Goal: Task Accomplishment & Management: Manage account settings

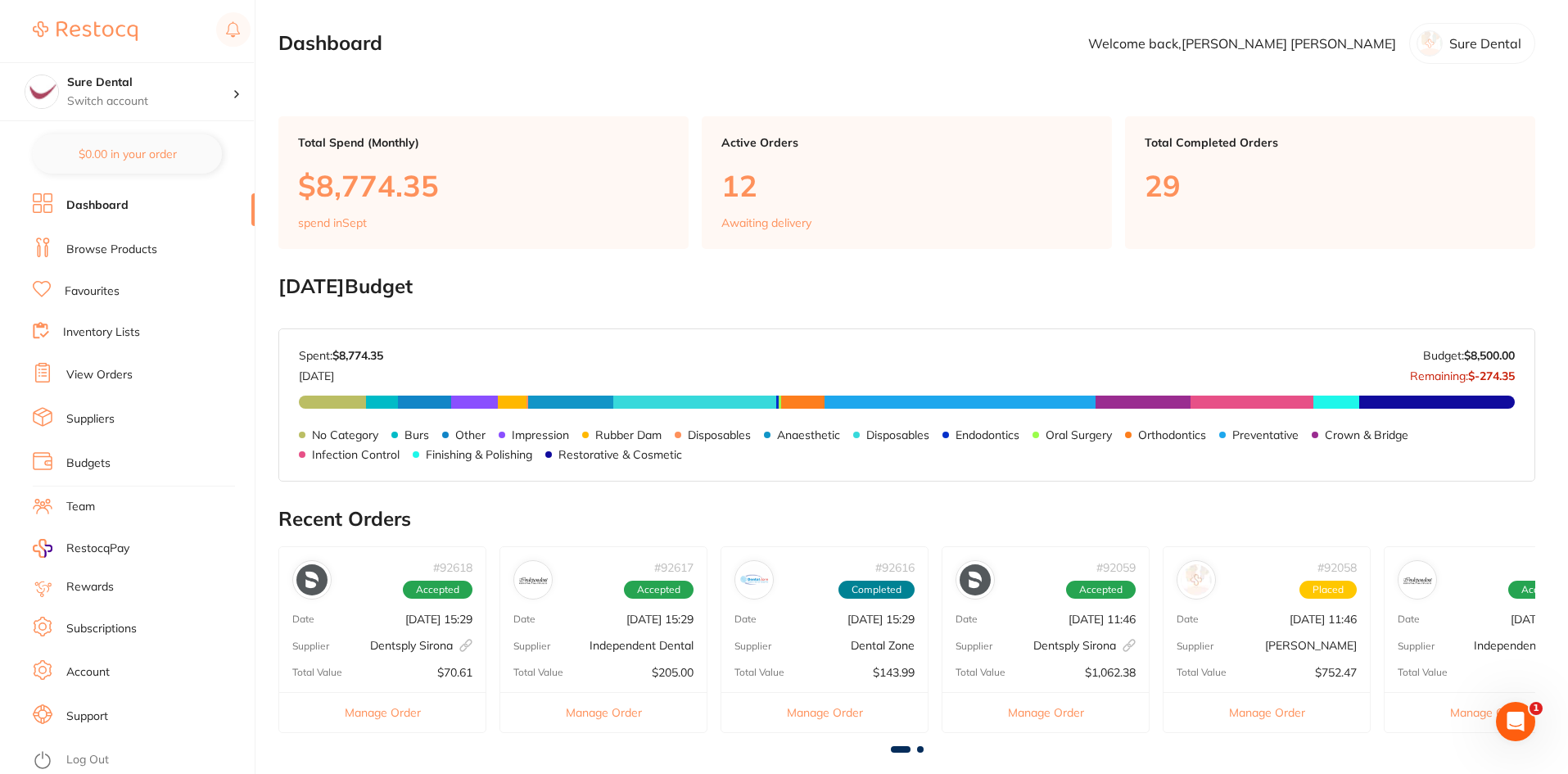
click at [110, 375] on link "View Orders" at bounding box center [100, 374] width 66 height 16
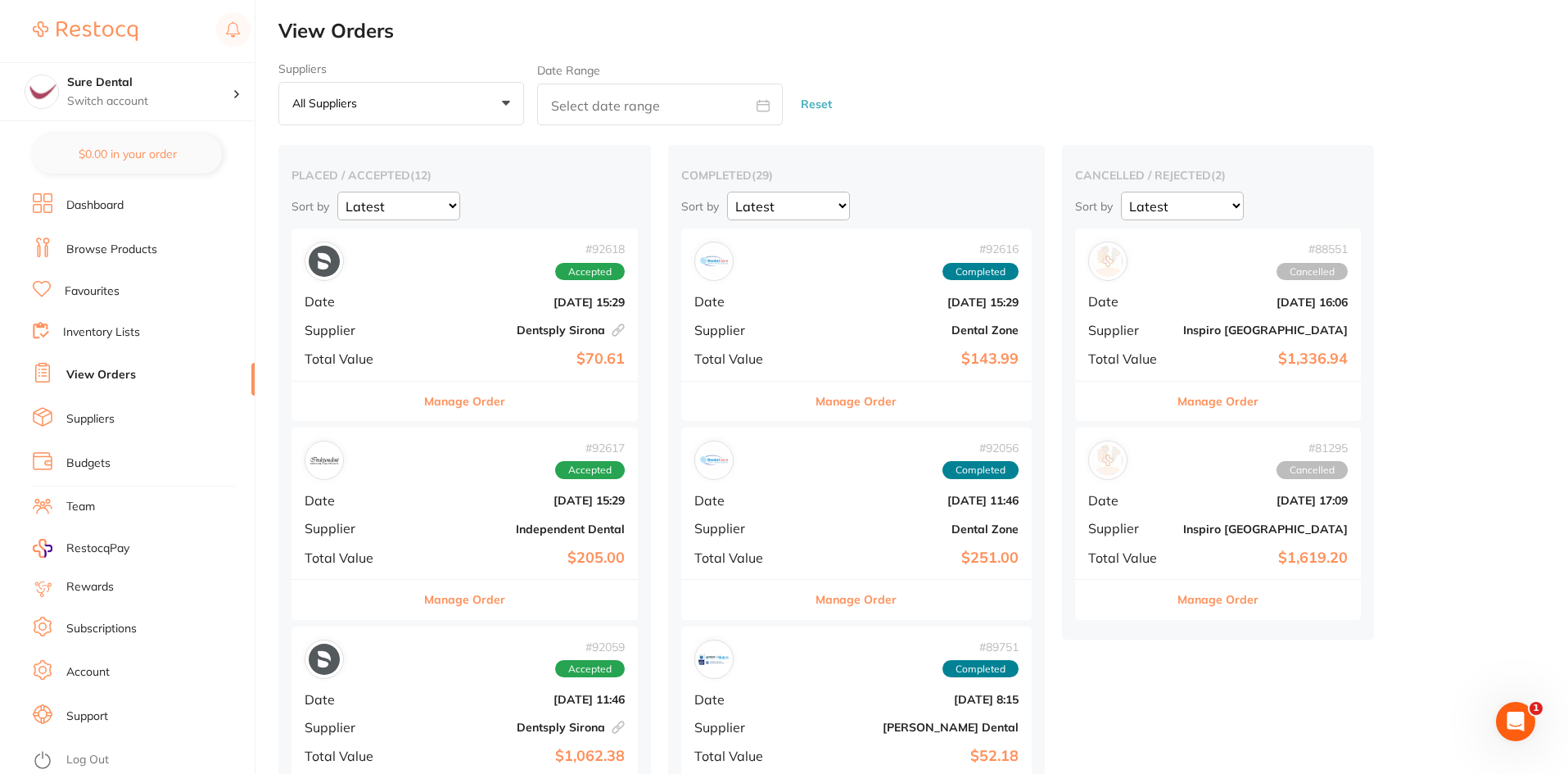
click at [585, 539] on div "# 92617 Accepted Date [DATE] 15:29 Supplier Independent Dental Total Value $205…" at bounding box center [464, 503] width 346 height 152
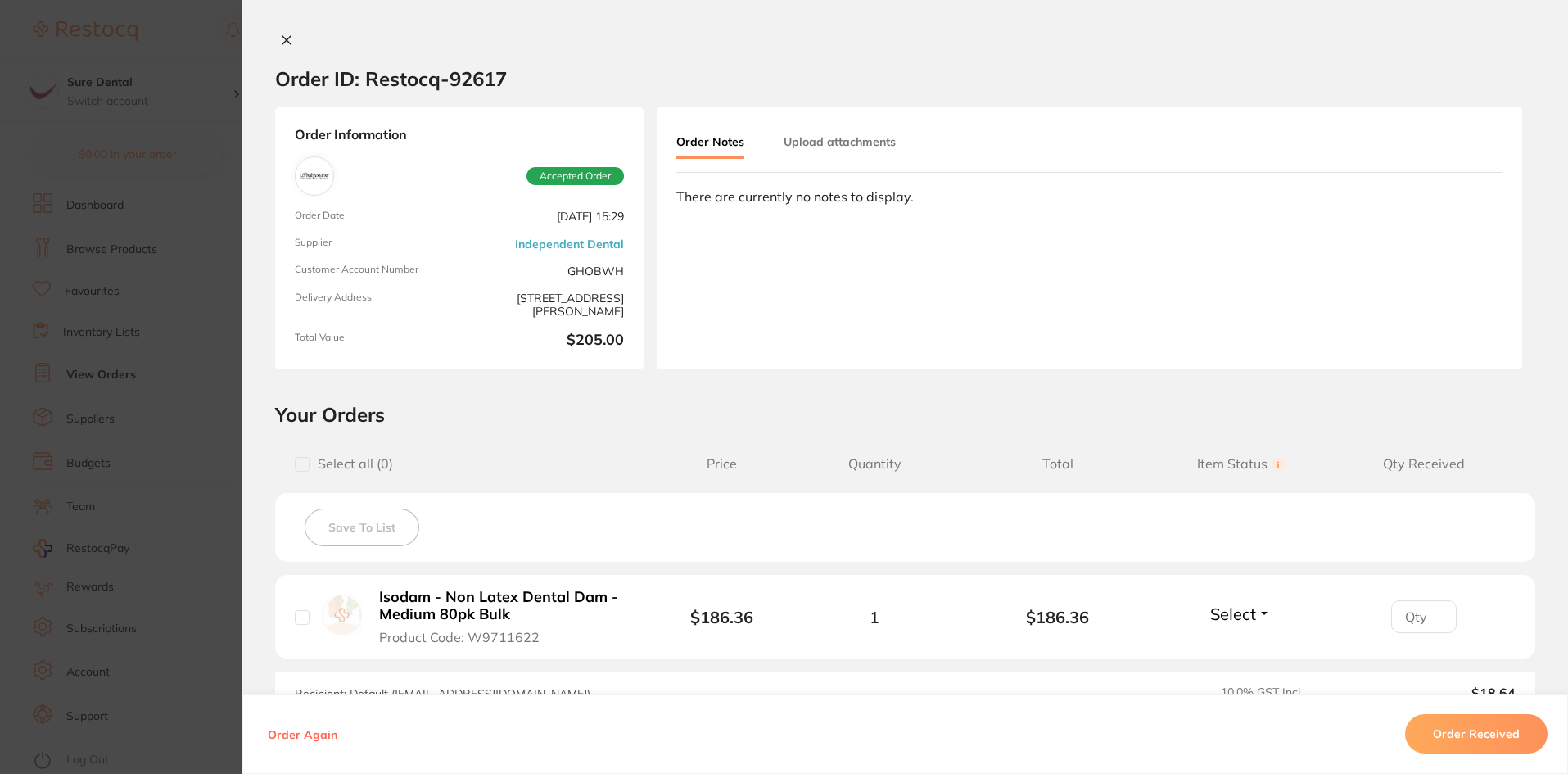
click at [280, 42] on icon at bounding box center [287, 40] width 13 height 13
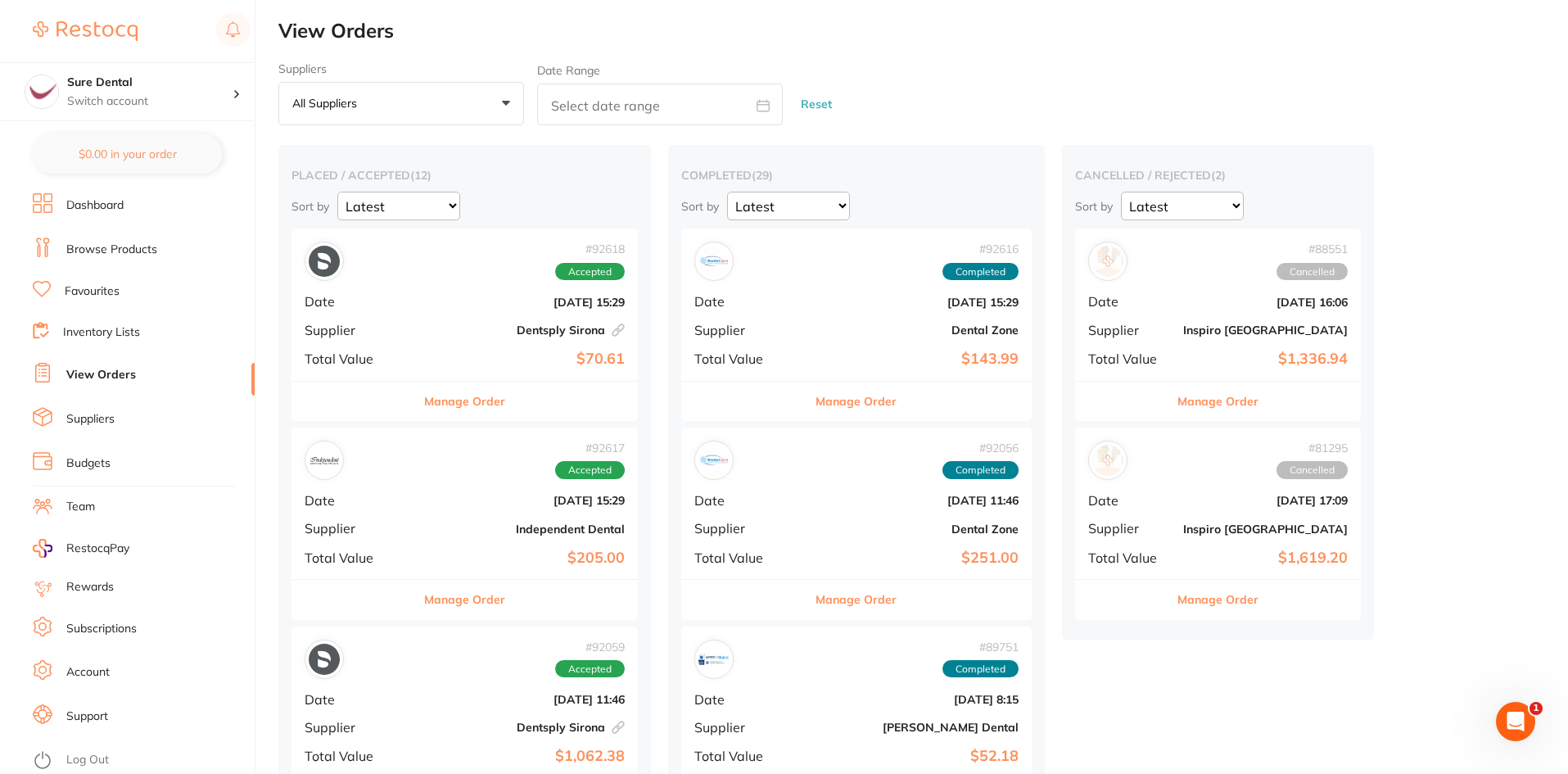
click at [903, 301] on b "[DATE] 15:29" at bounding box center [915, 302] width 207 height 13
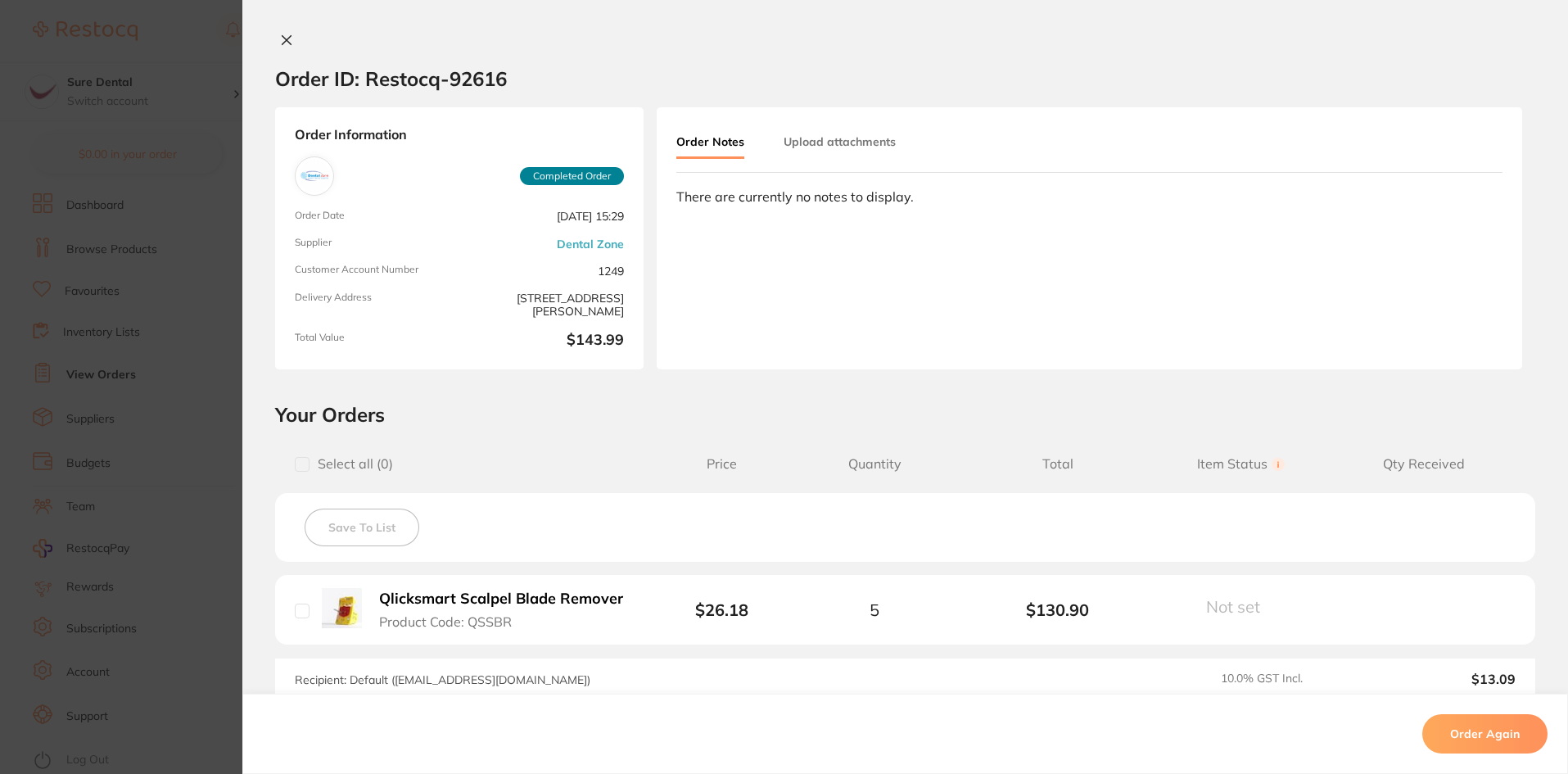
click at [280, 40] on icon at bounding box center [287, 40] width 13 height 13
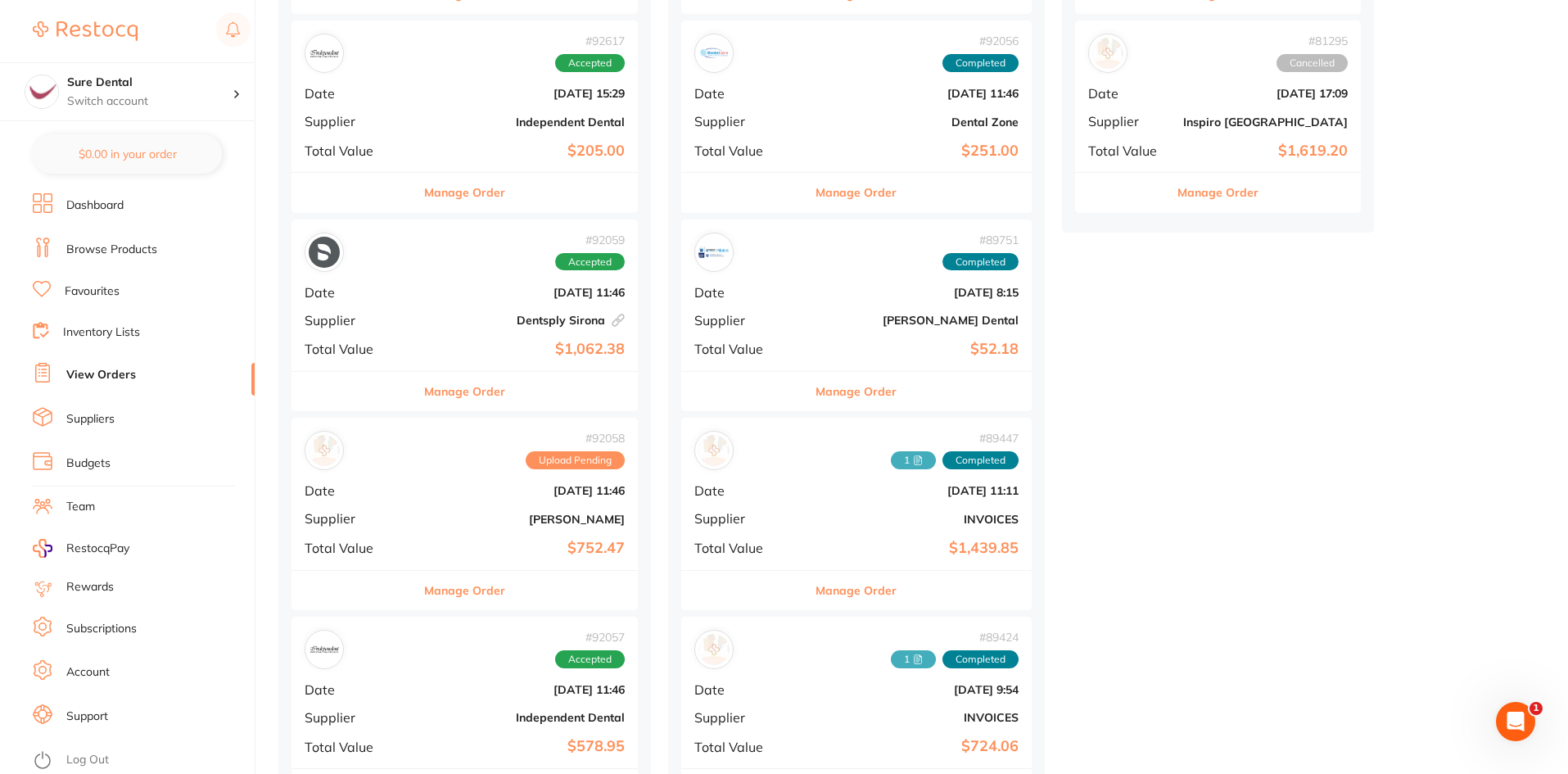
scroll to position [409, 0]
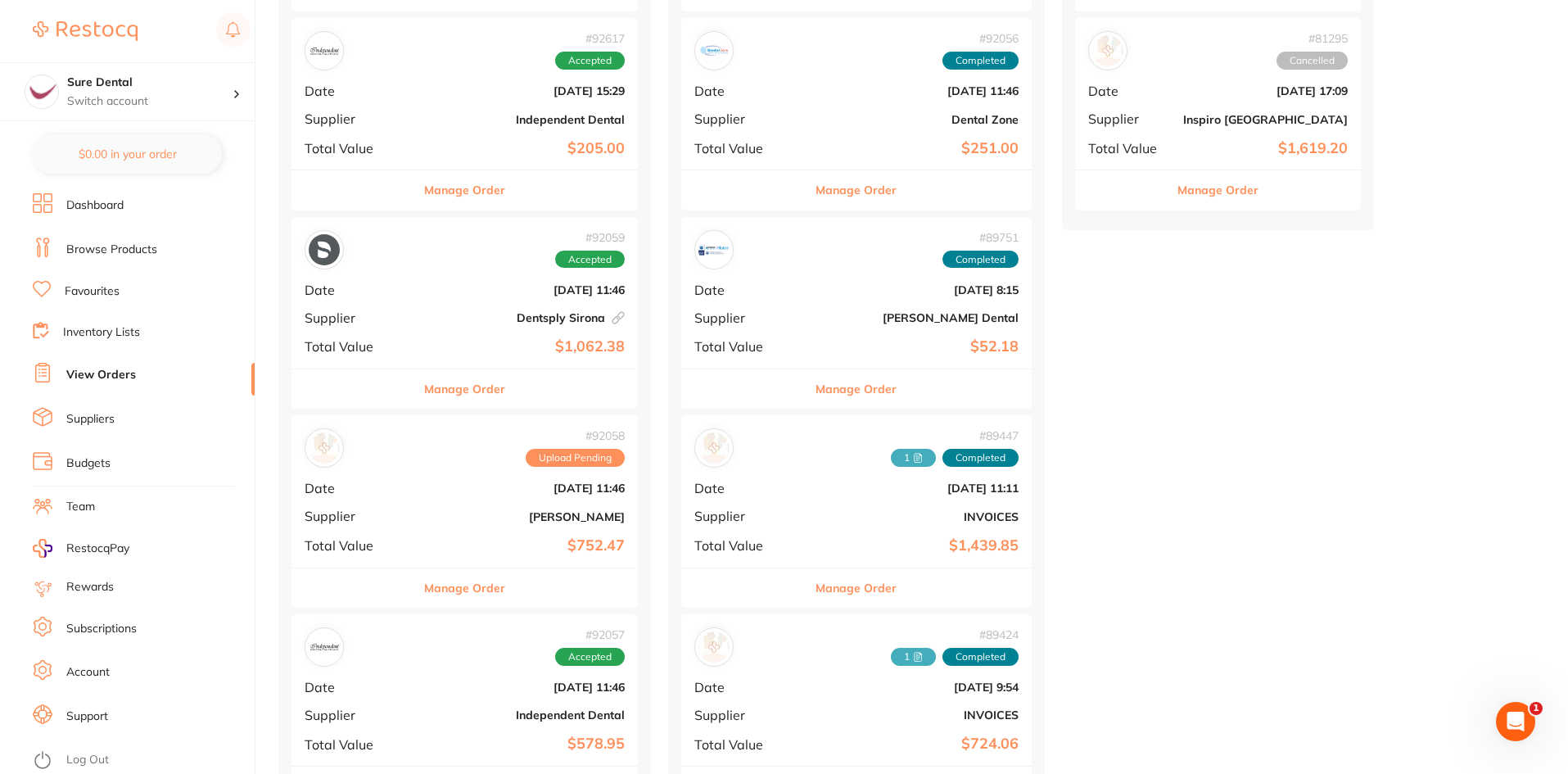
click at [569, 497] on div "# 92058 Upload Pending Date [DATE] 11:46 Supplier [PERSON_NAME] Total Value $75…" at bounding box center [464, 491] width 346 height 152
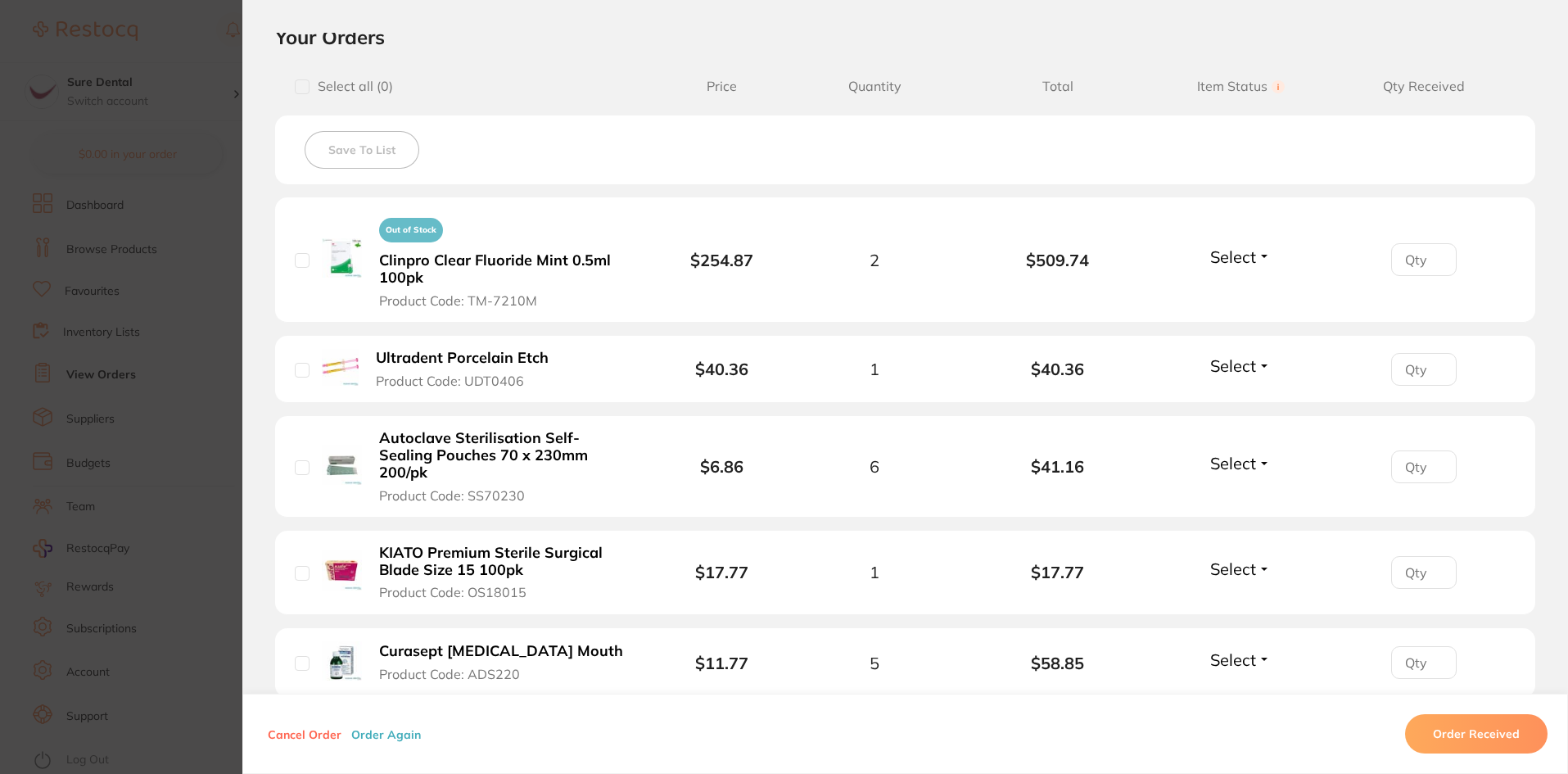
scroll to position [372, 0]
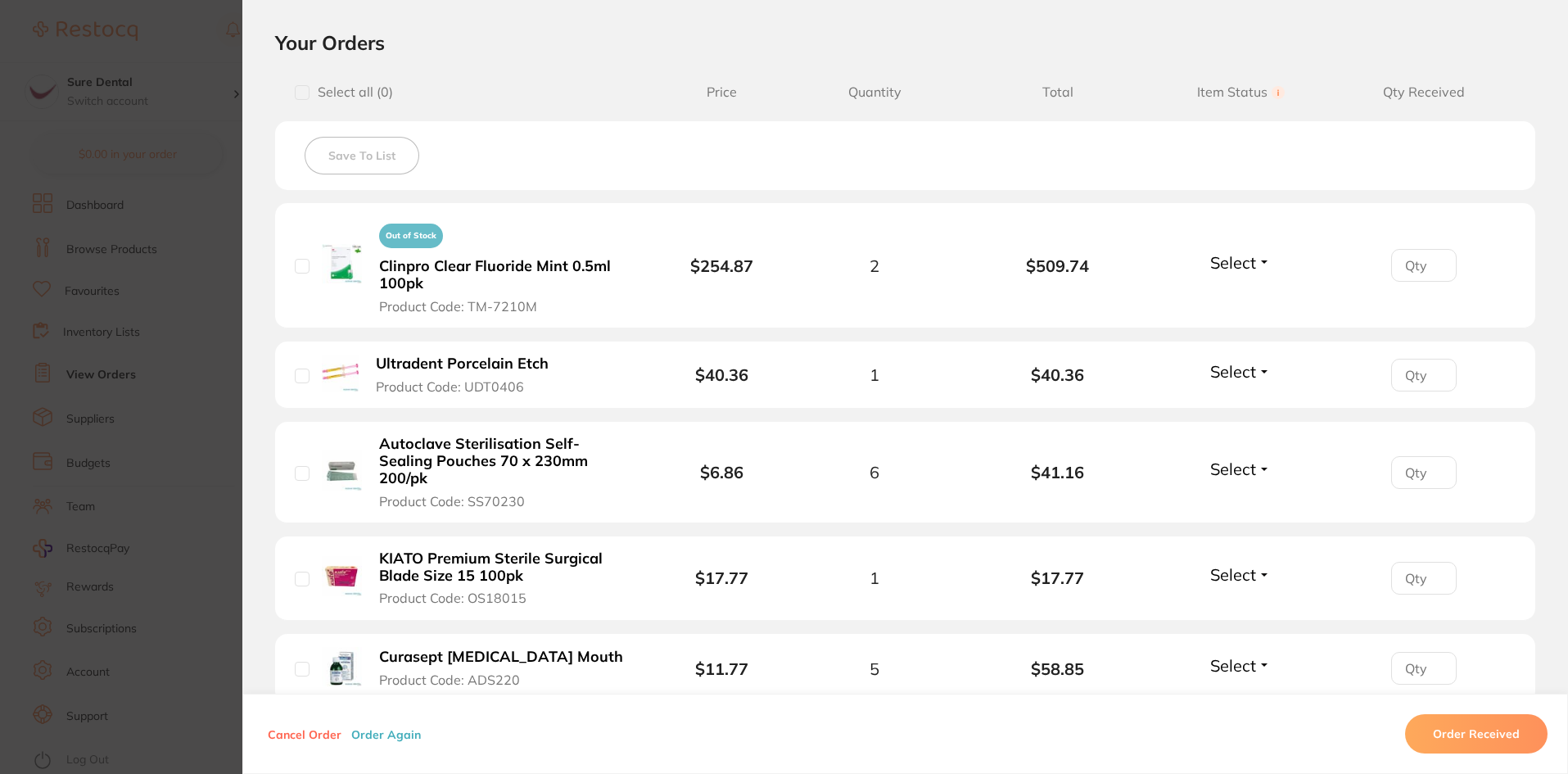
click at [1438, 729] on button "Order Received" at bounding box center [1476, 733] width 142 height 39
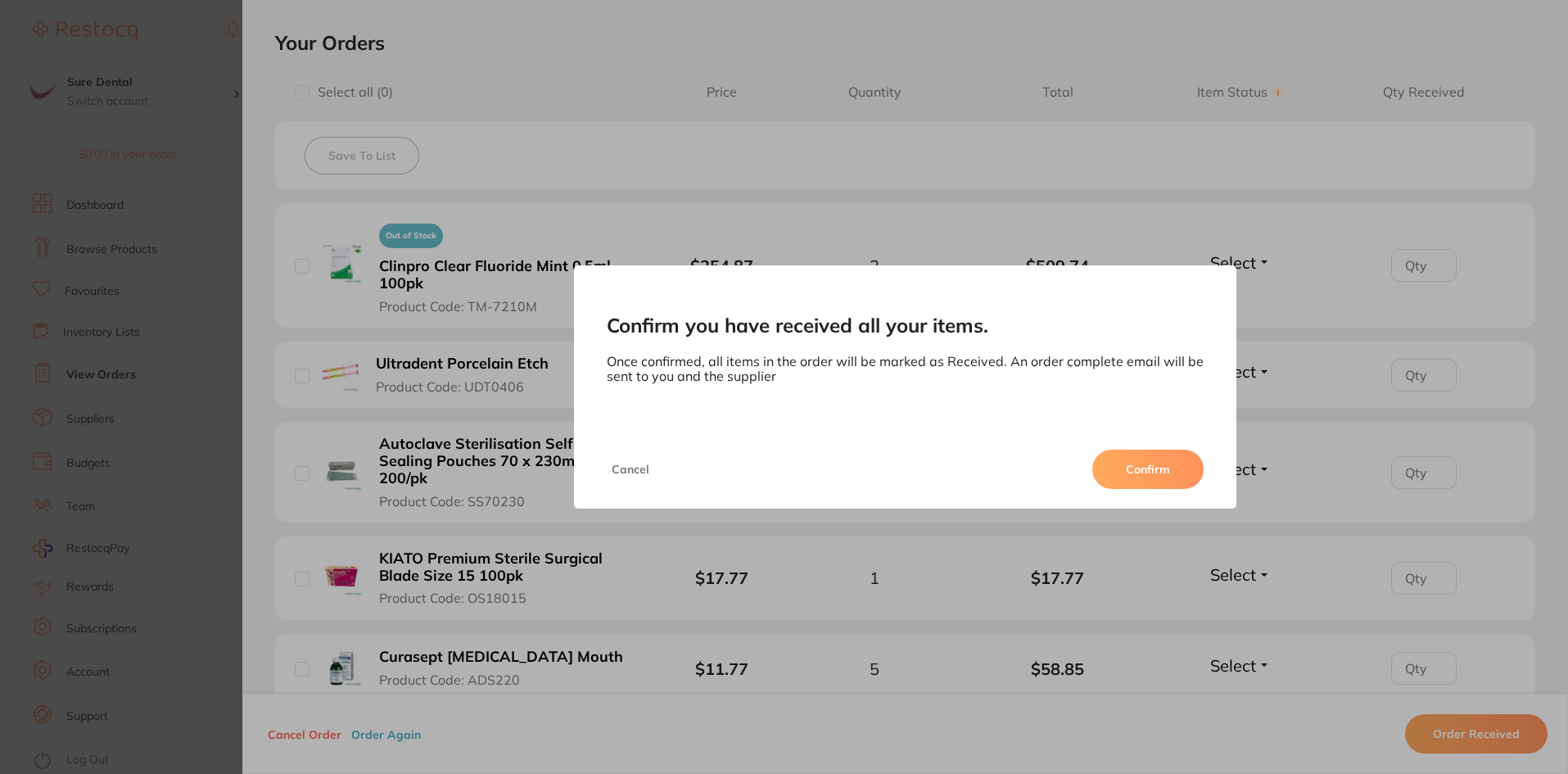
click at [1142, 471] on button "Confirm" at bounding box center [1148, 469] width 111 height 39
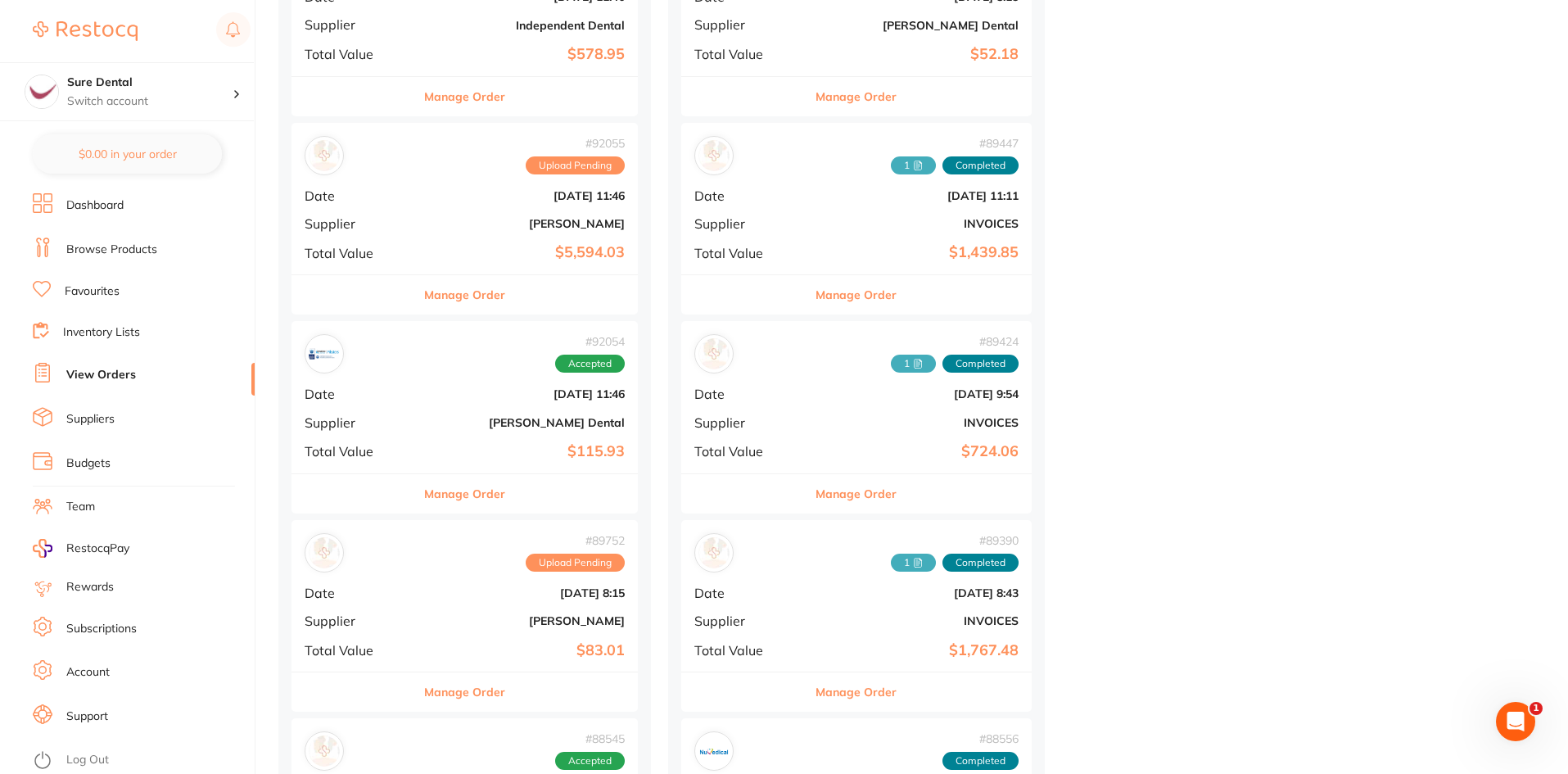
click at [582, 607] on div "# 89752 Upload Pending Date [DATE] 8:15 Supplier [PERSON_NAME] Total Value $83.…" at bounding box center [464, 596] width 346 height 152
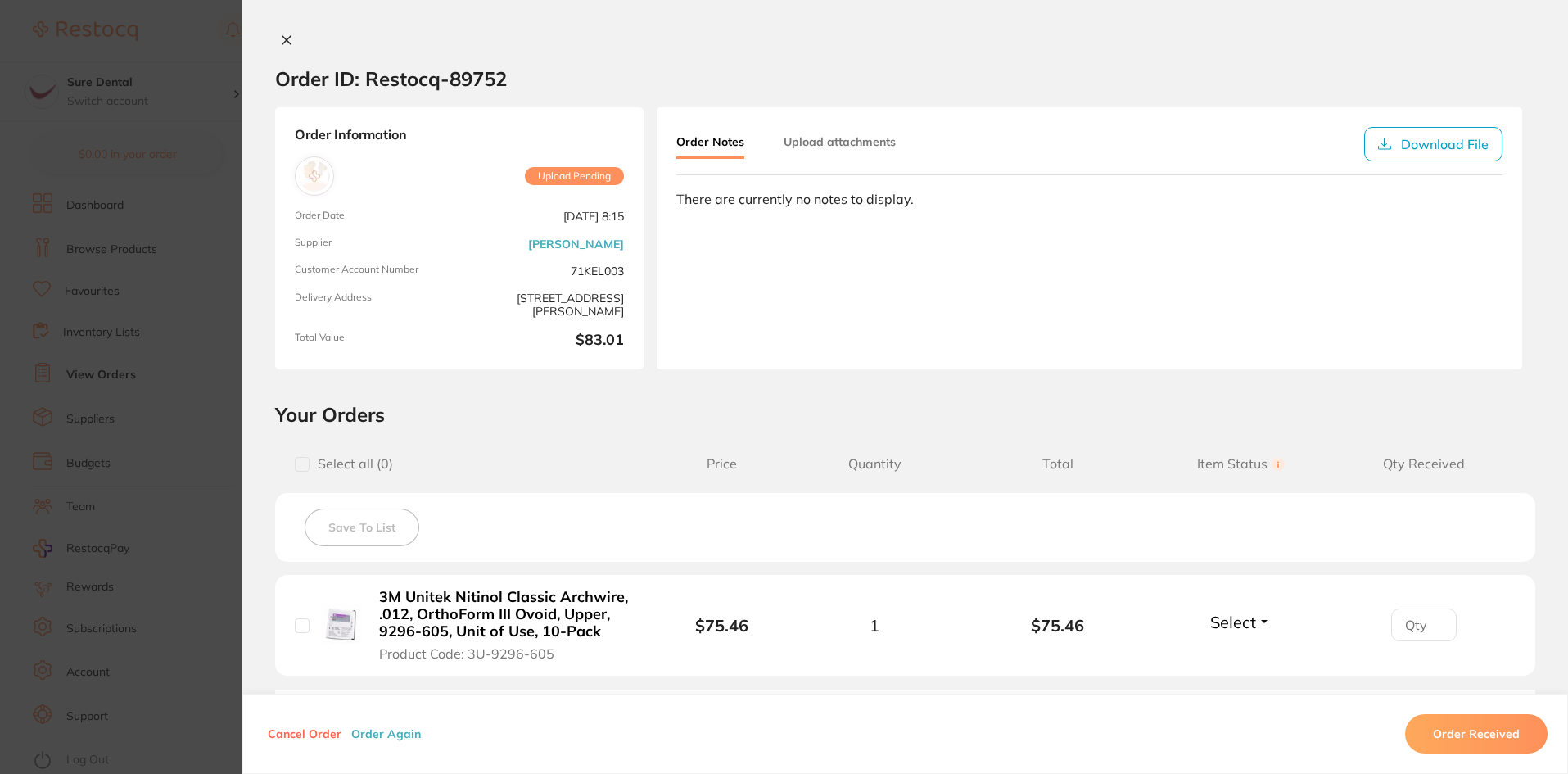
click at [1468, 721] on button "Order Received" at bounding box center [1476, 733] width 142 height 39
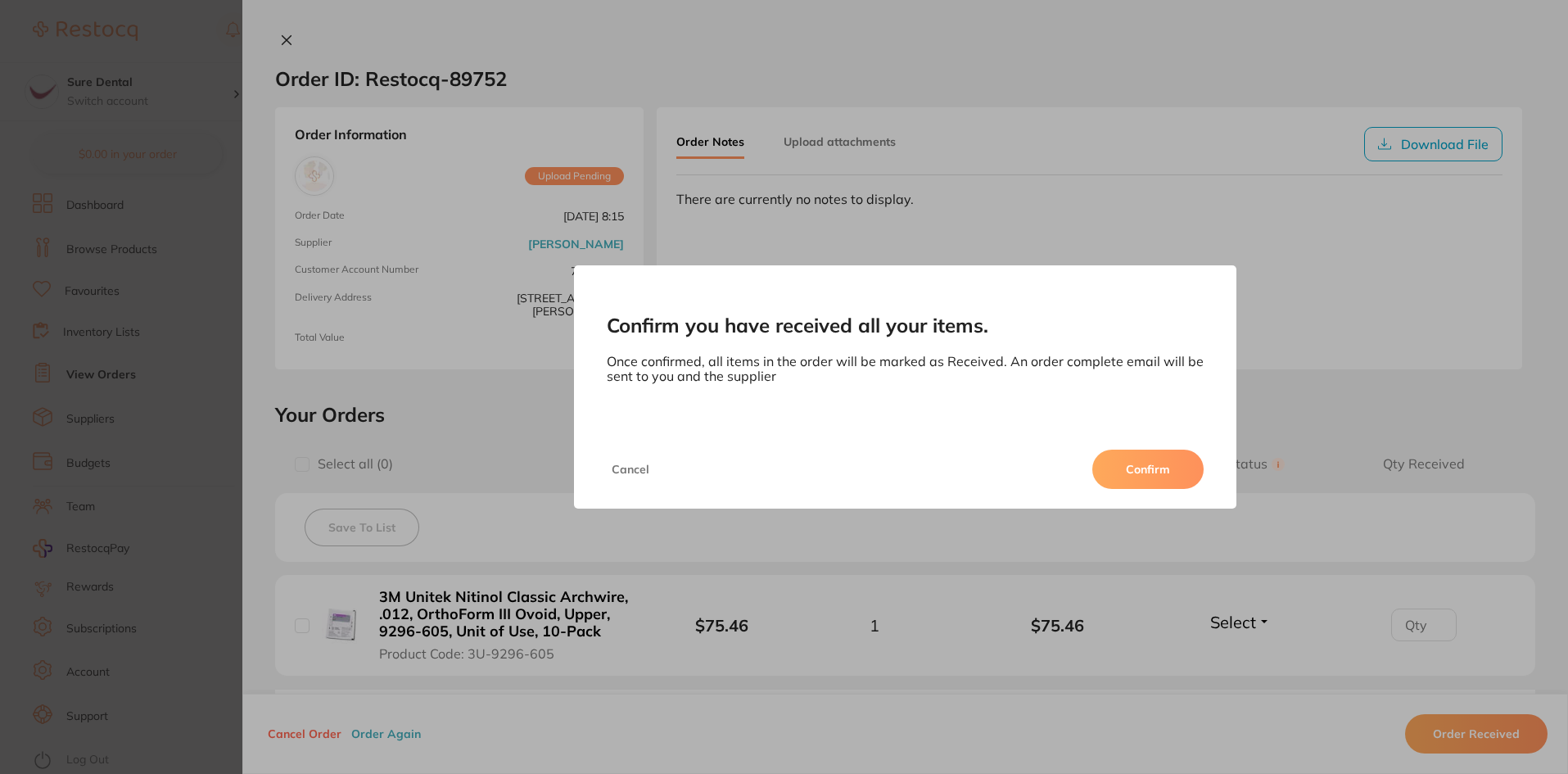
click at [1156, 457] on button "Confirm" at bounding box center [1148, 469] width 111 height 39
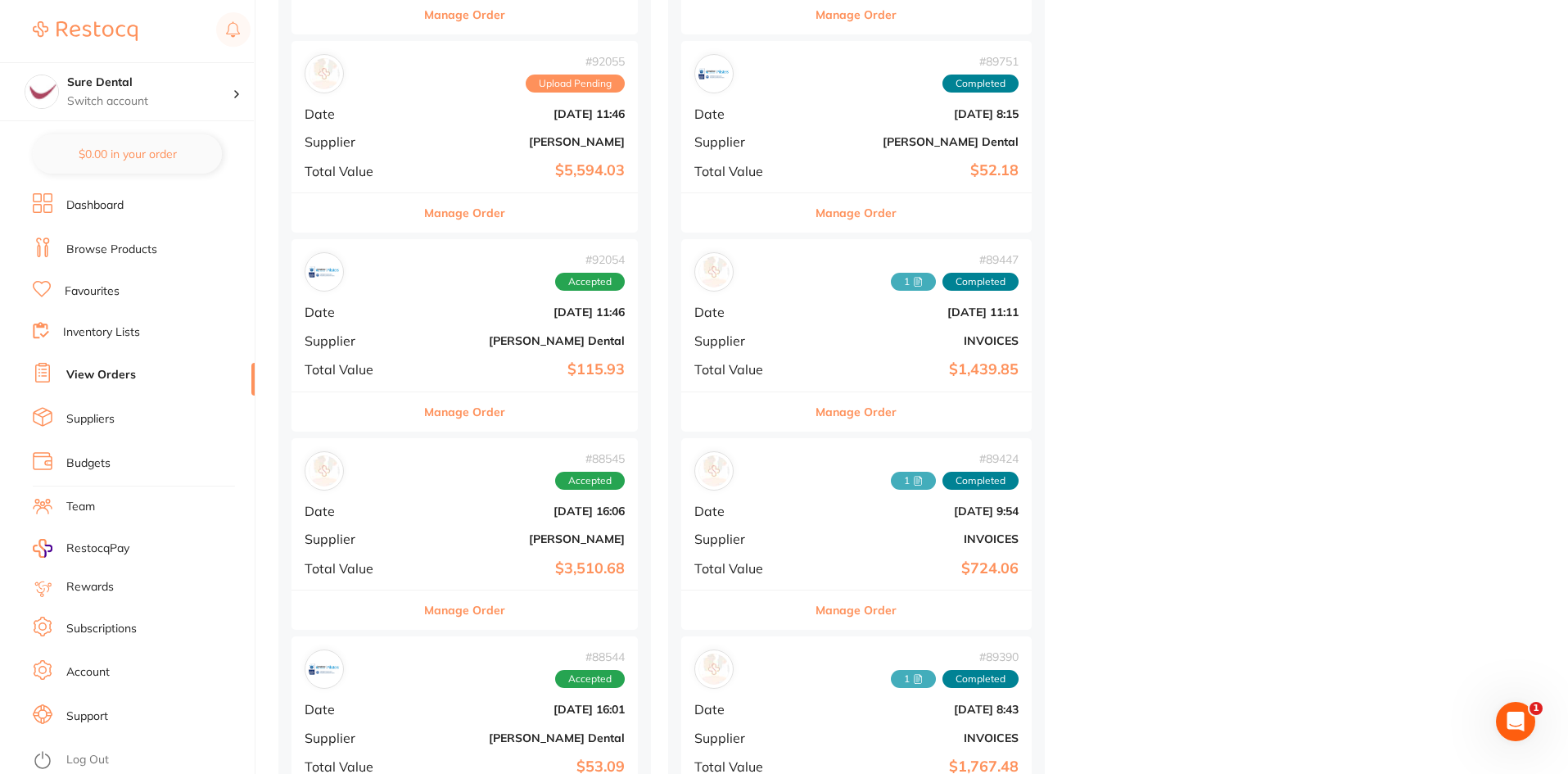
scroll to position [1146, 0]
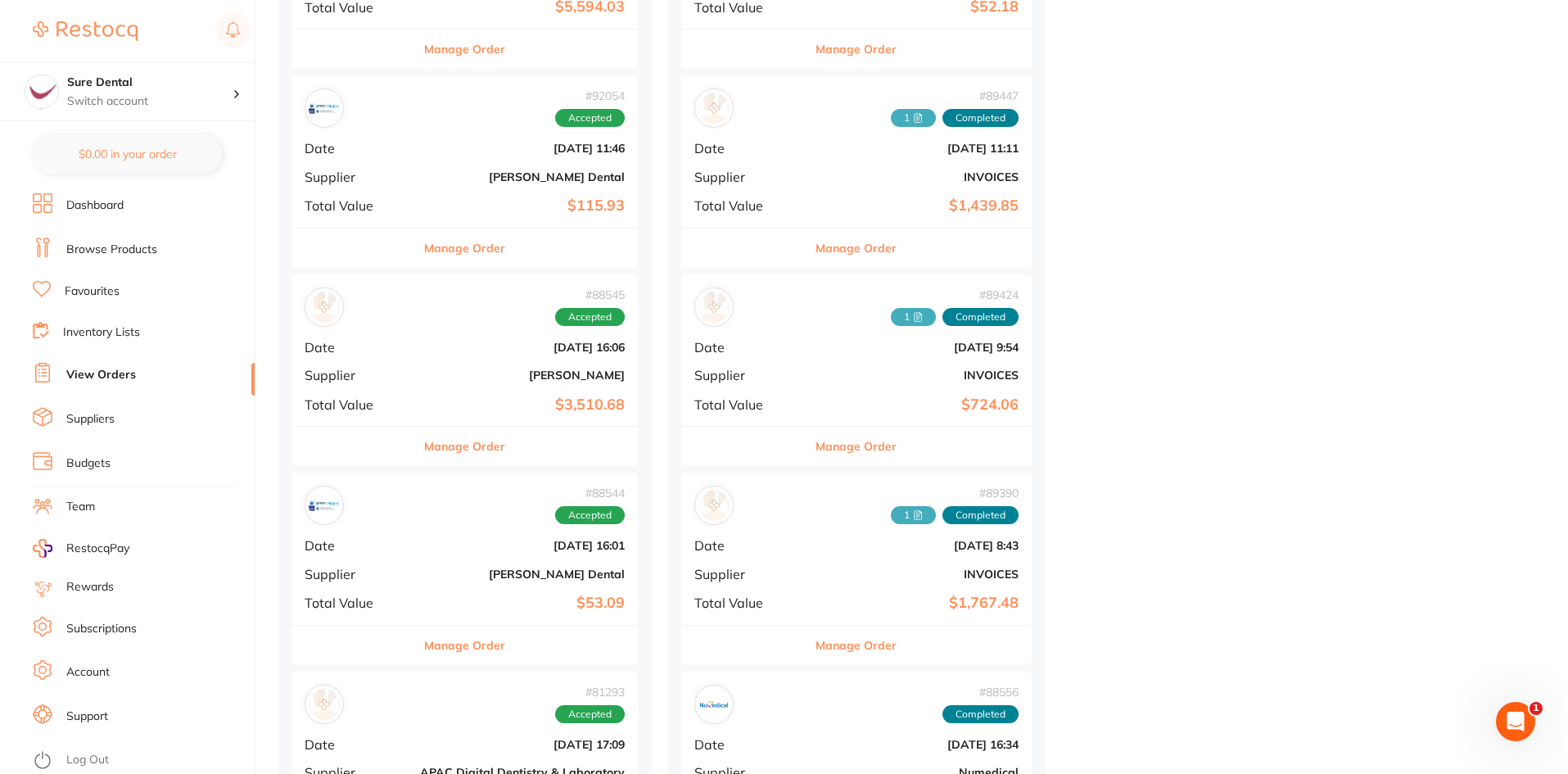
click at [587, 554] on div "# 88544 Accepted Date [DATE] 16:01 Supplier [PERSON_NAME] Dental Total Value $5…" at bounding box center [464, 549] width 346 height 152
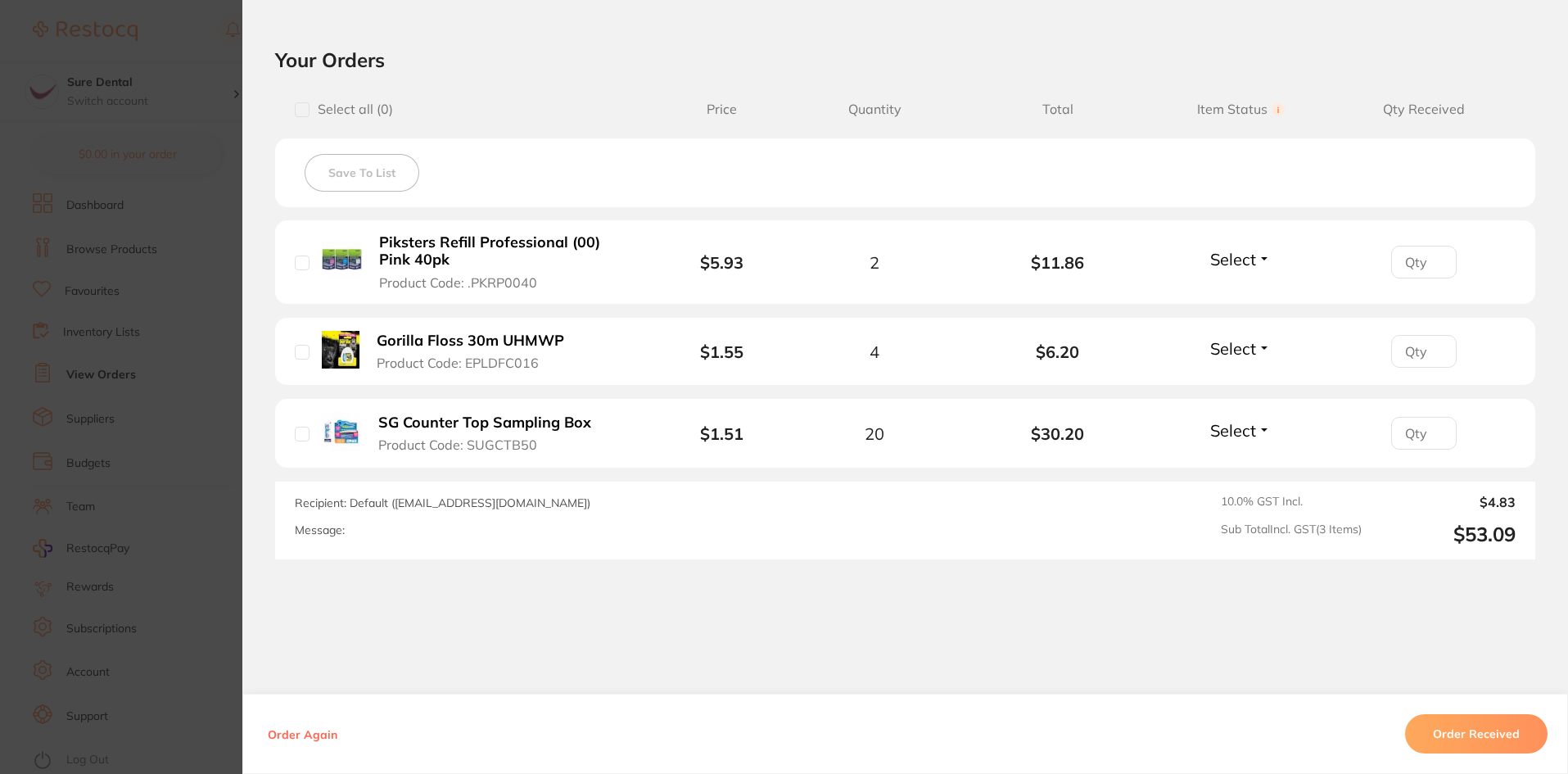
scroll to position [385, 0]
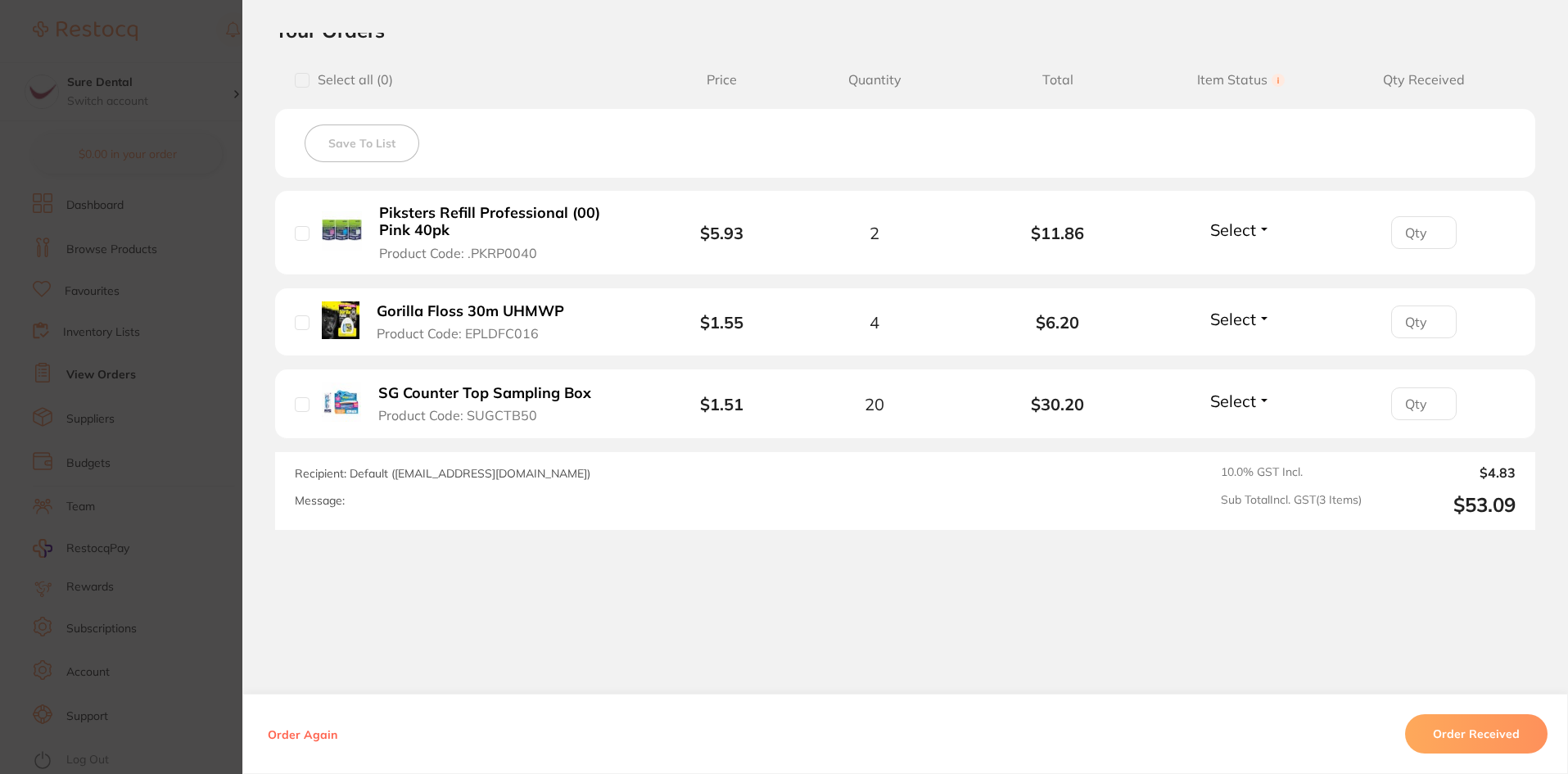
click at [1480, 738] on button "Order Received" at bounding box center [1476, 733] width 142 height 39
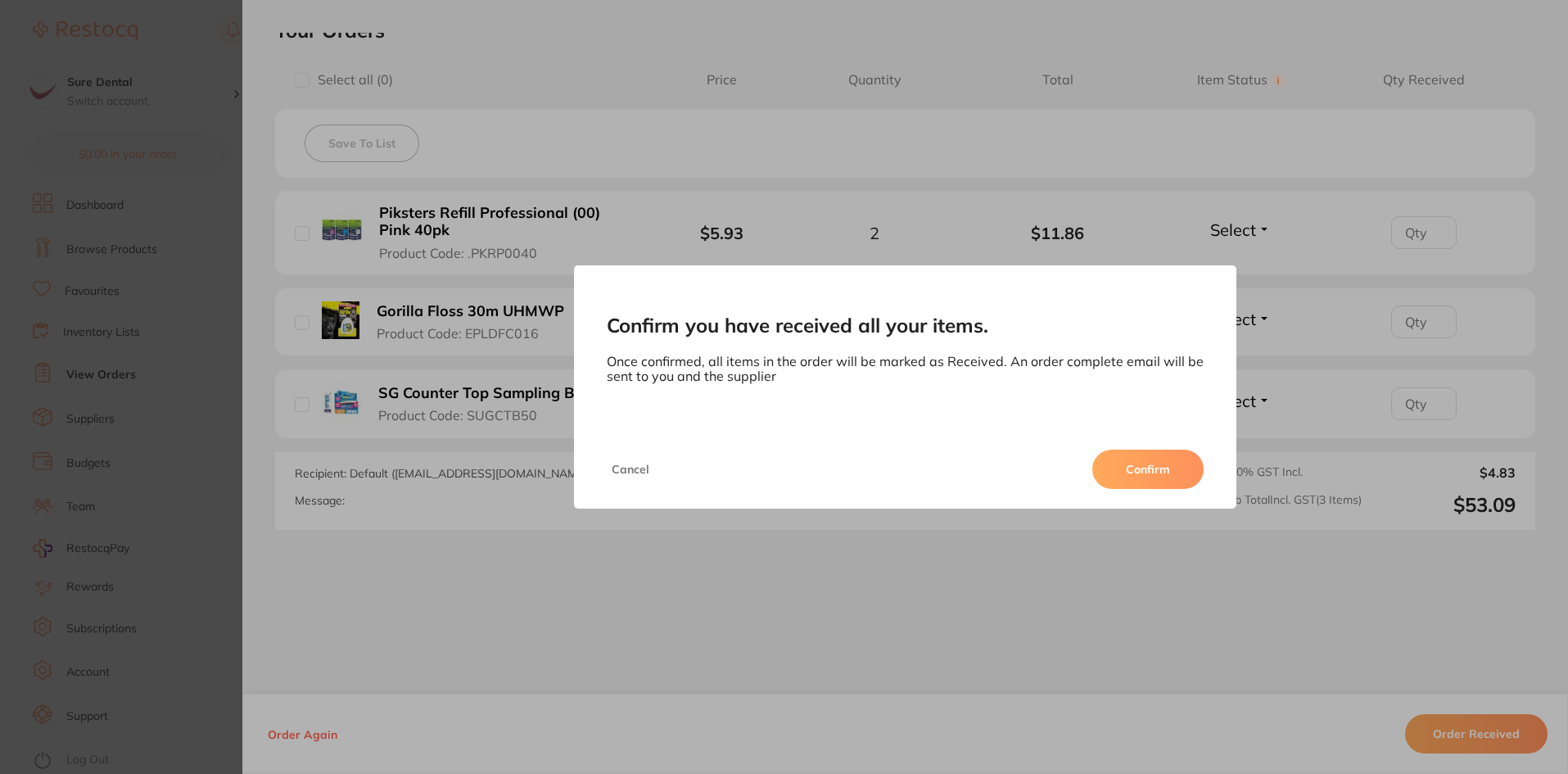
click at [1170, 481] on button "Confirm" at bounding box center [1148, 469] width 111 height 39
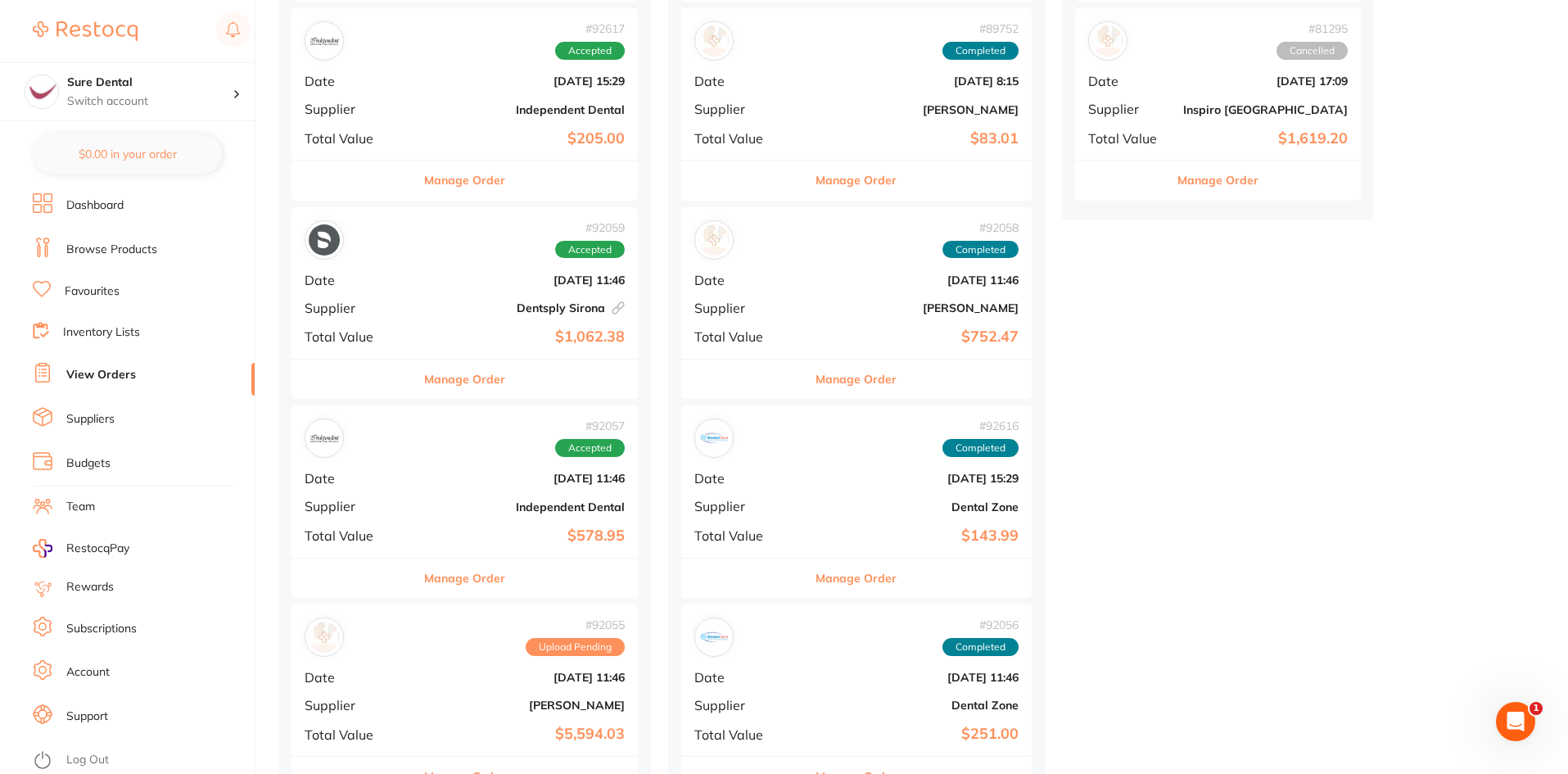
scroll to position [574, 0]
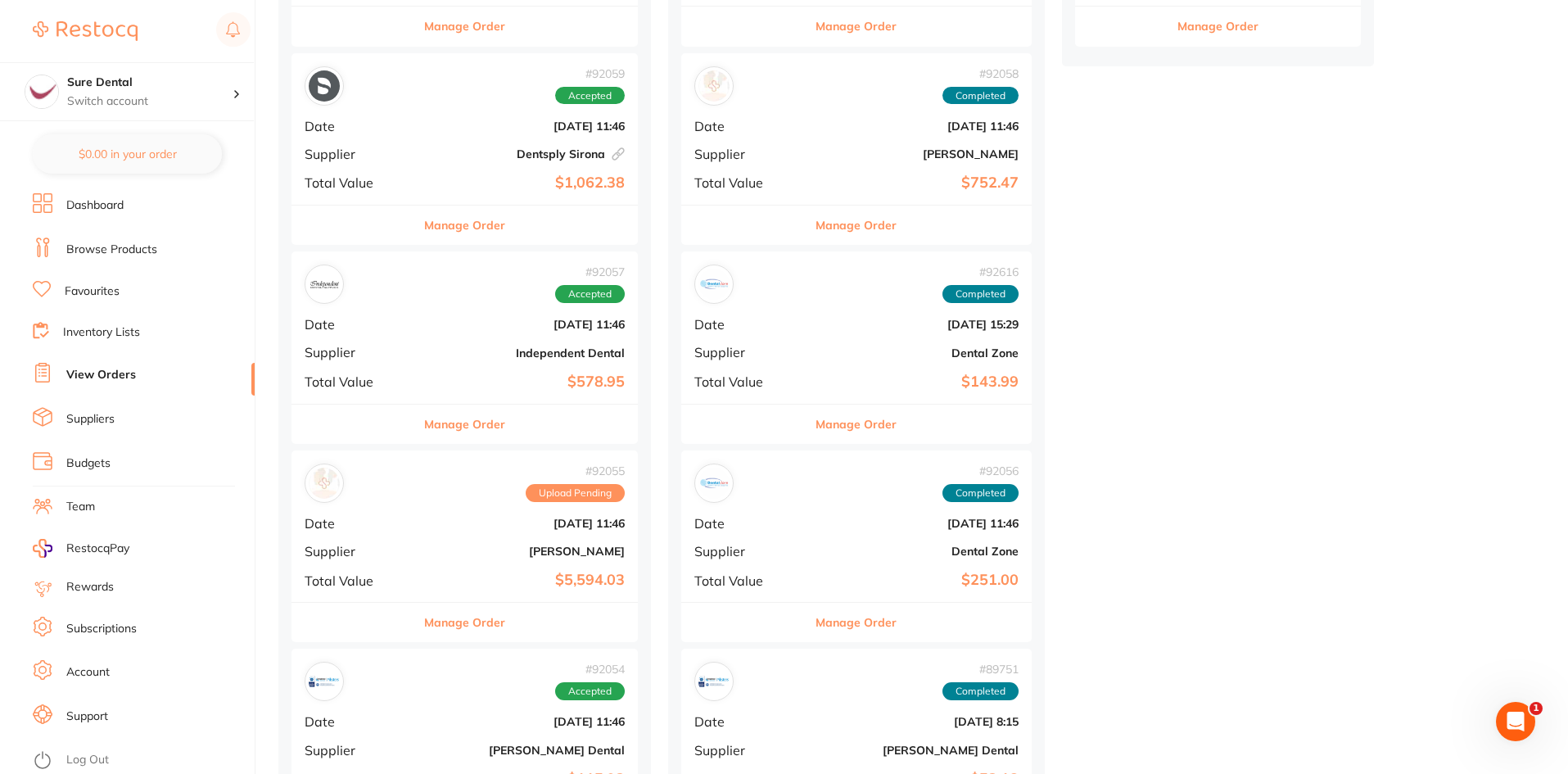
click at [574, 550] on b "[PERSON_NAME]" at bounding box center [522, 552] width 205 height 13
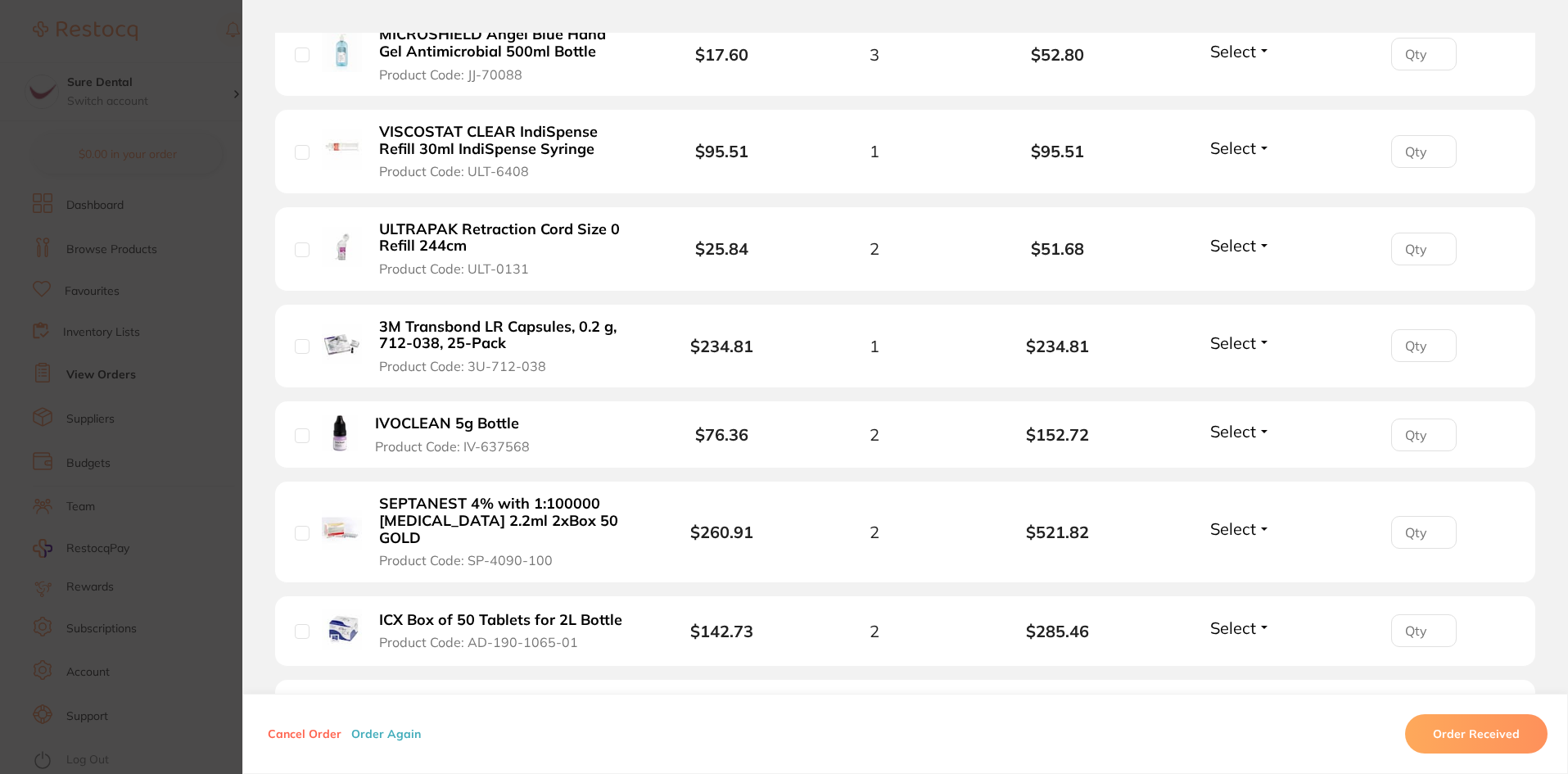
scroll to position [574, 0]
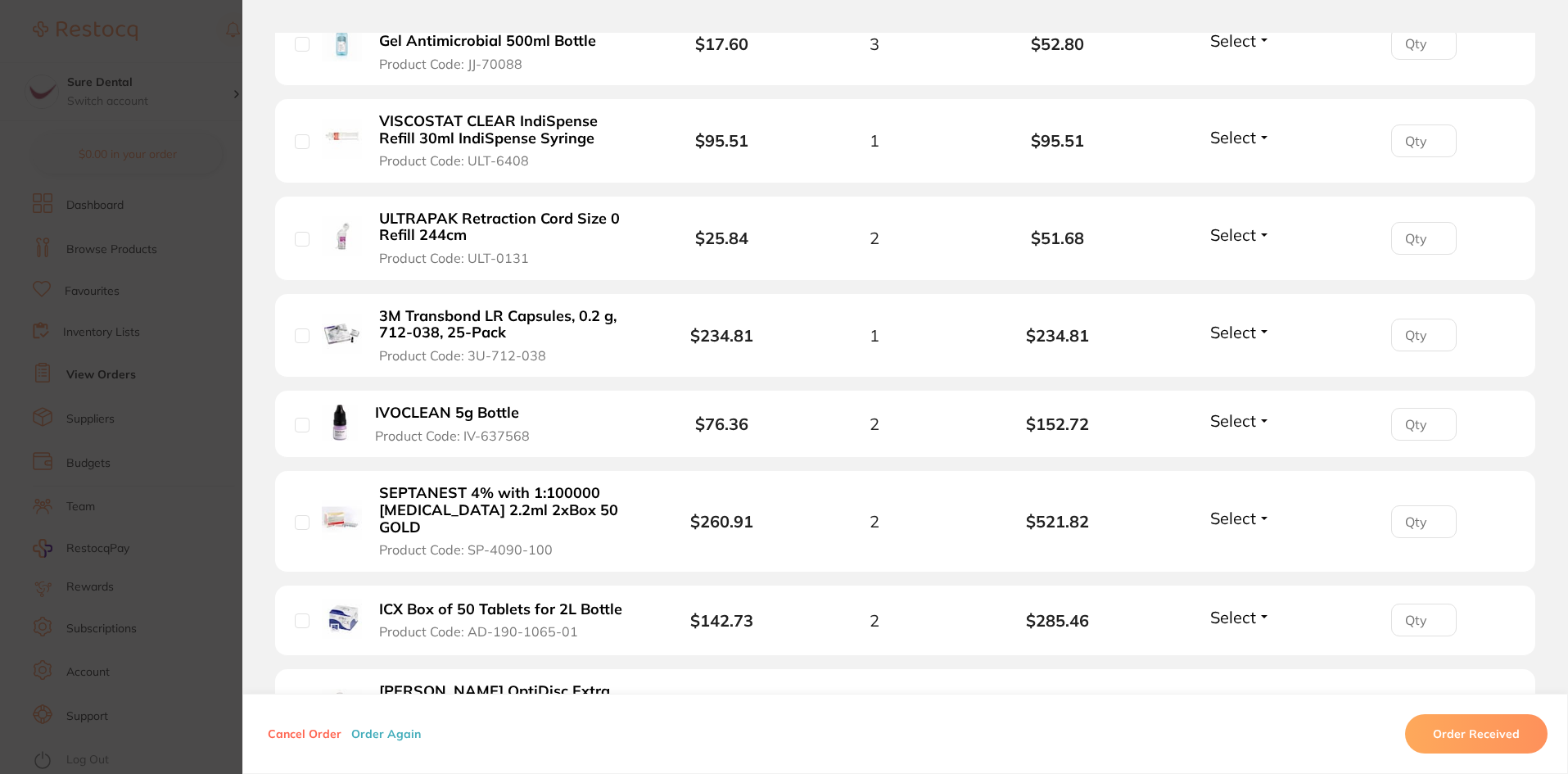
click at [1470, 735] on button "Order Received" at bounding box center [1476, 733] width 142 height 39
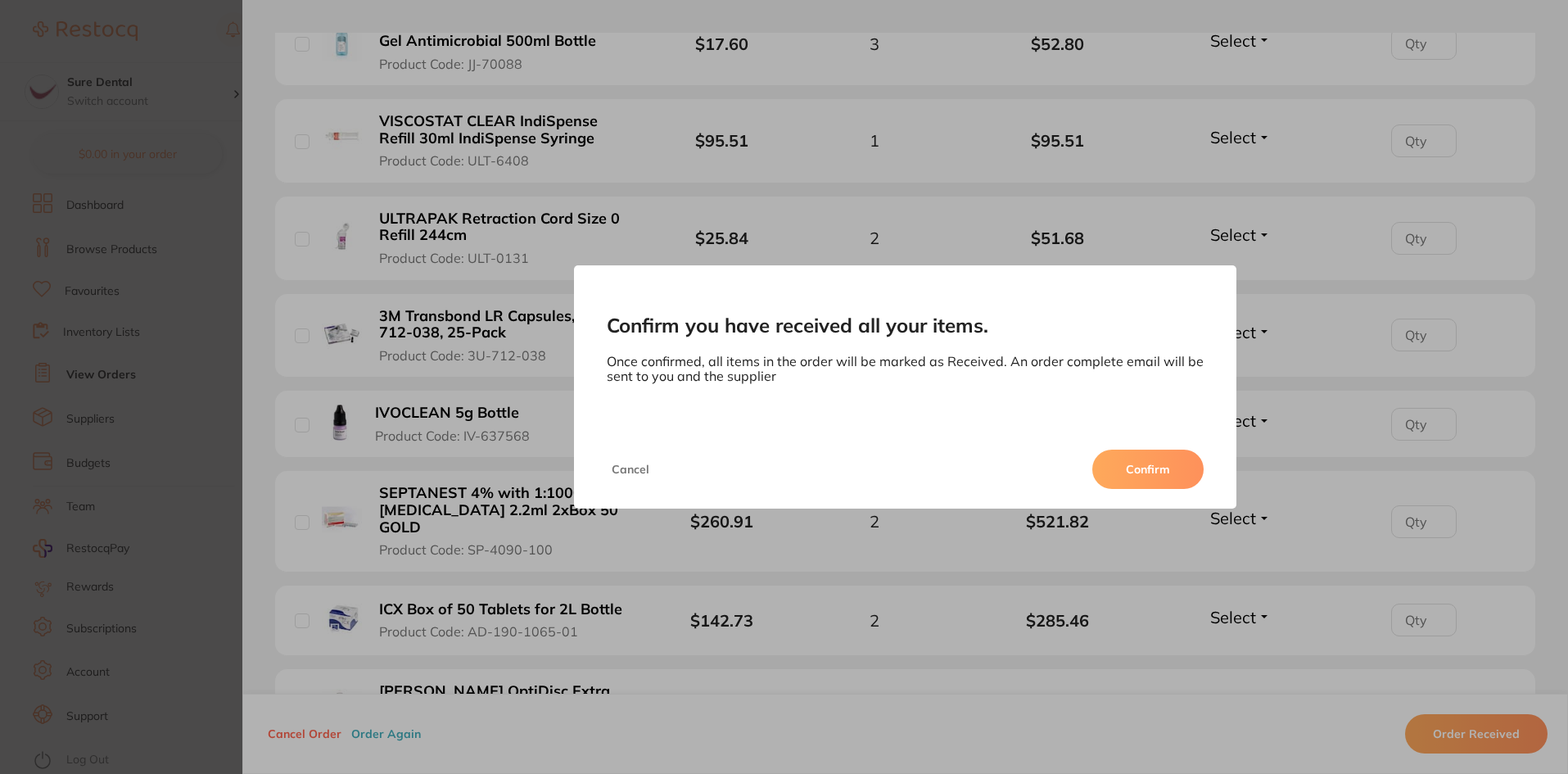
click at [1157, 487] on button "Confirm" at bounding box center [1148, 469] width 111 height 39
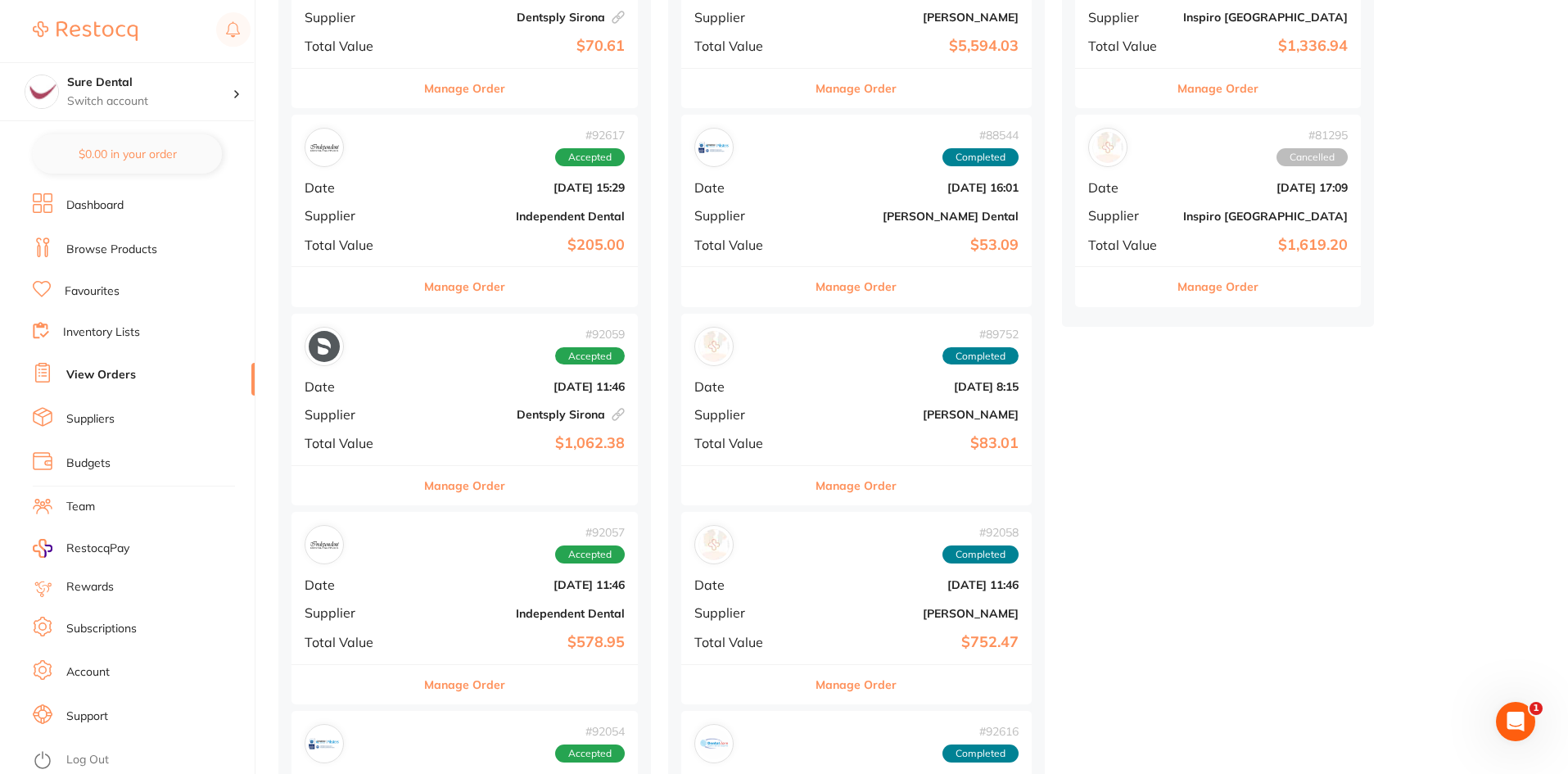
scroll to position [328, 0]
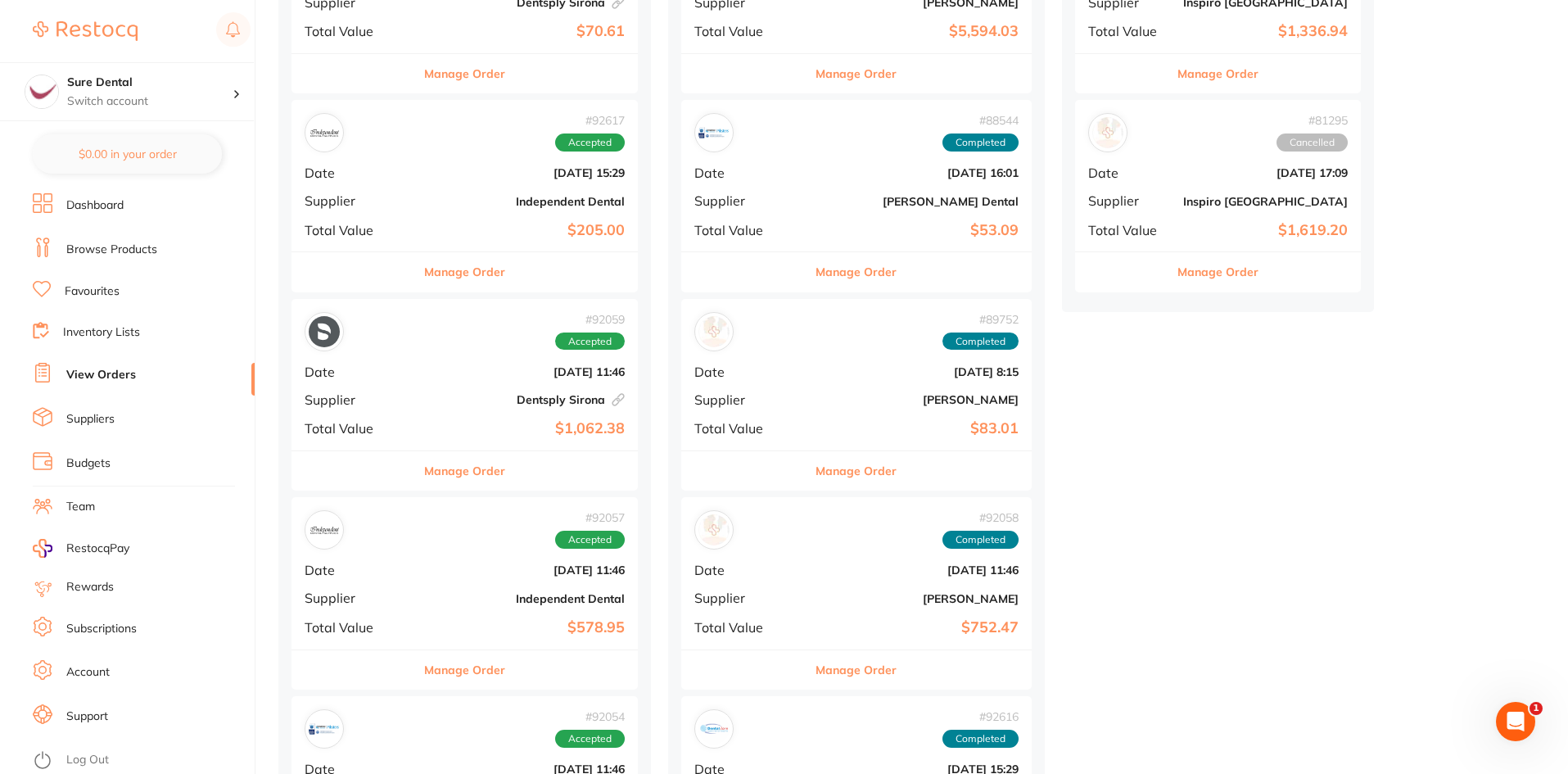
click at [587, 406] on b "Dentsply Sirona This order has been placed with your online account on Dentsply…" at bounding box center [522, 400] width 205 height 13
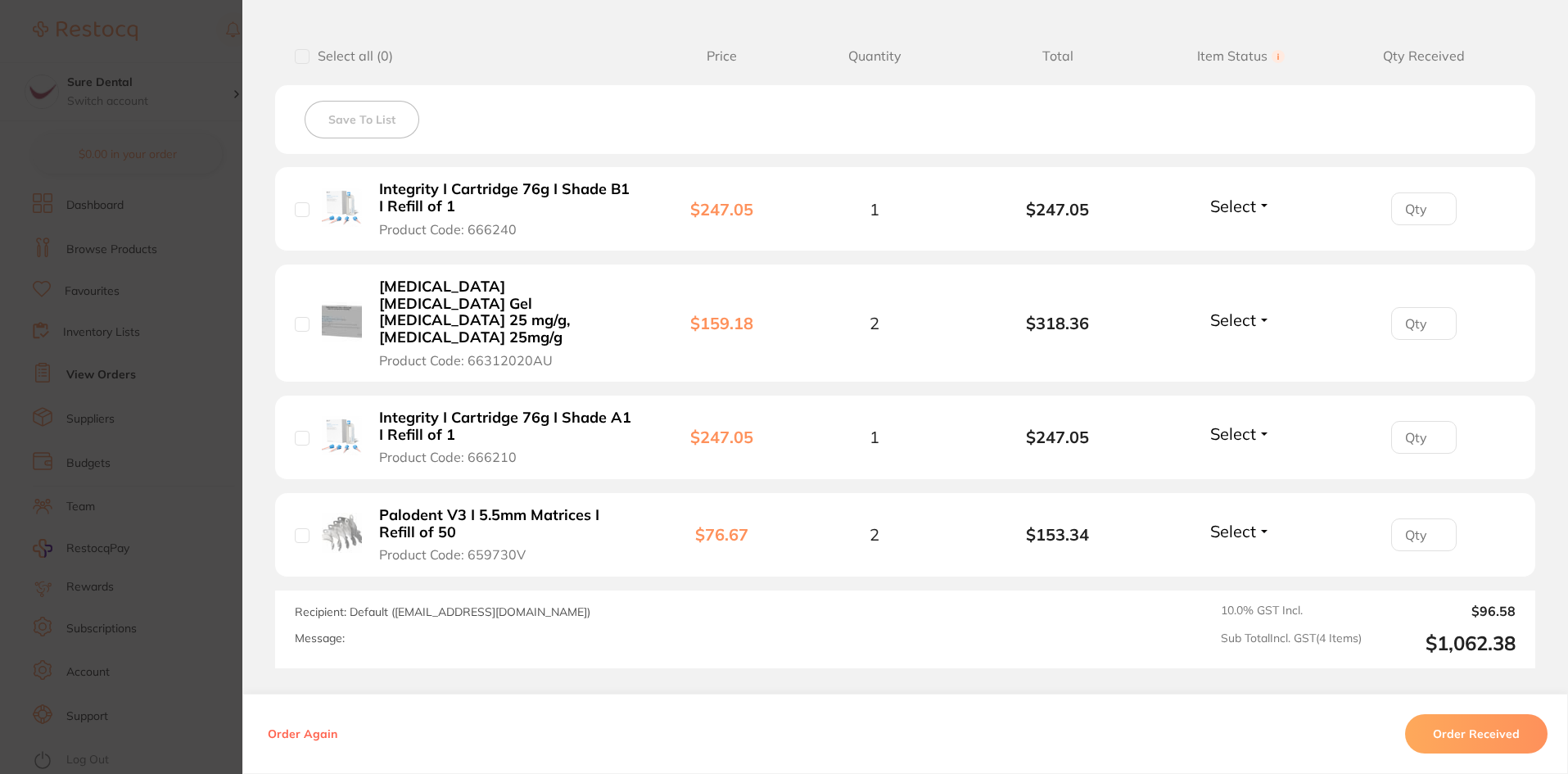
click at [1474, 735] on button "Order Received" at bounding box center [1476, 733] width 142 height 39
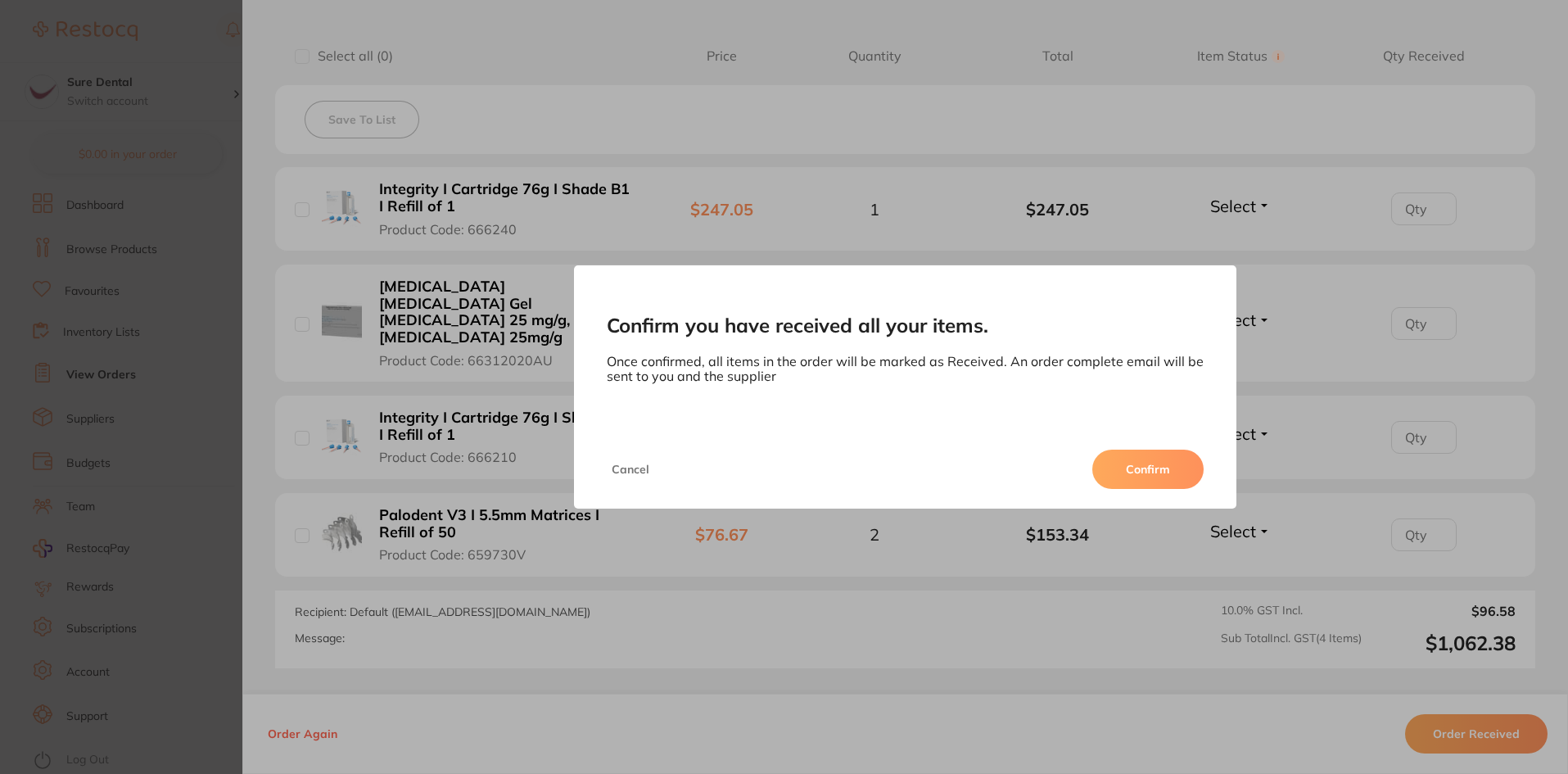
click at [1129, 467] on button "Confirm" at bounding box center [1148, 469] width 111 height 39
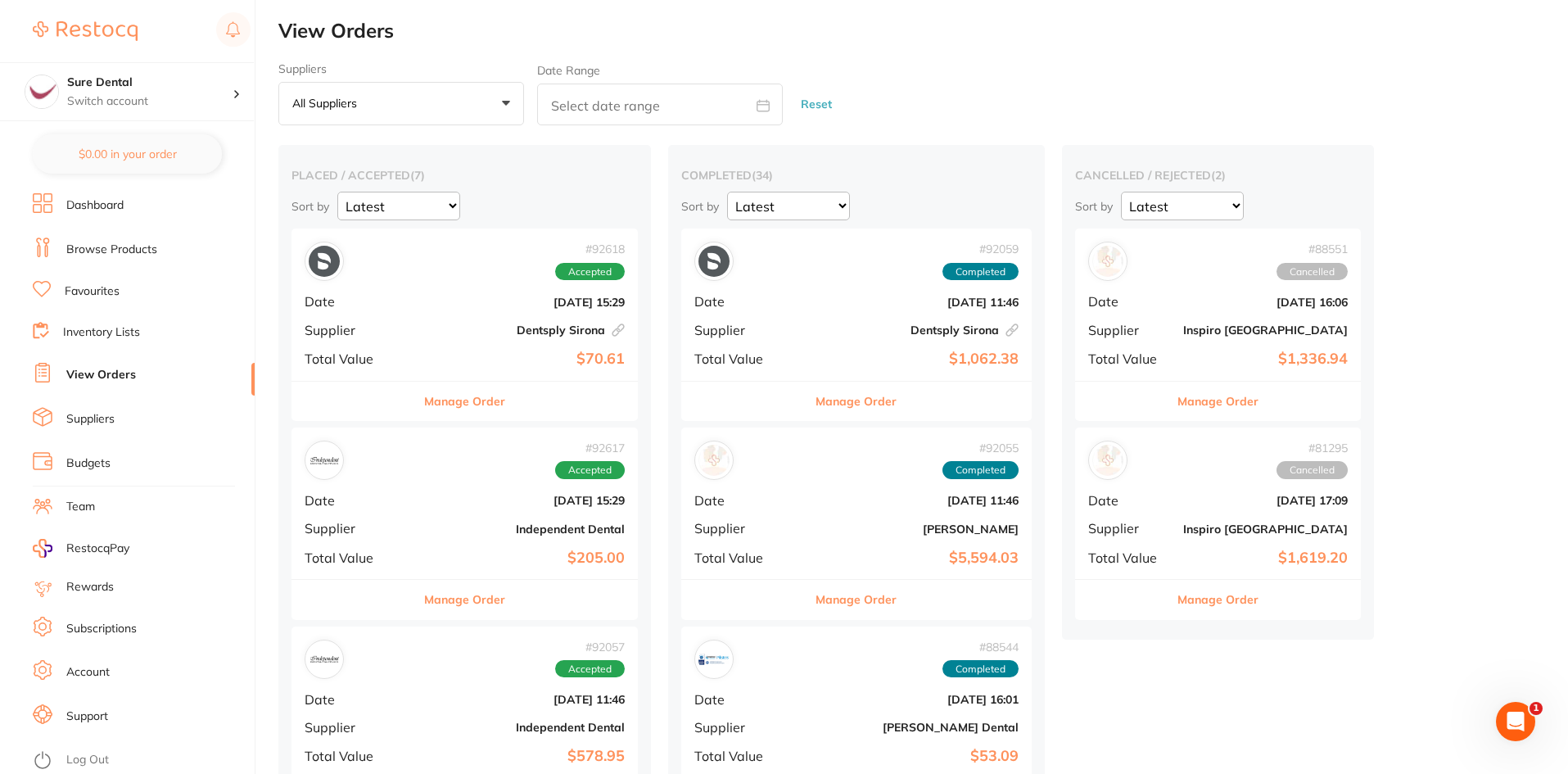
click at [536, 321] on div "# 92618 Accepted Date [DATE] 15:29 Supplier Dentsply Sirona This order has been…" at bounding box center [464, 305] width 346 height 152
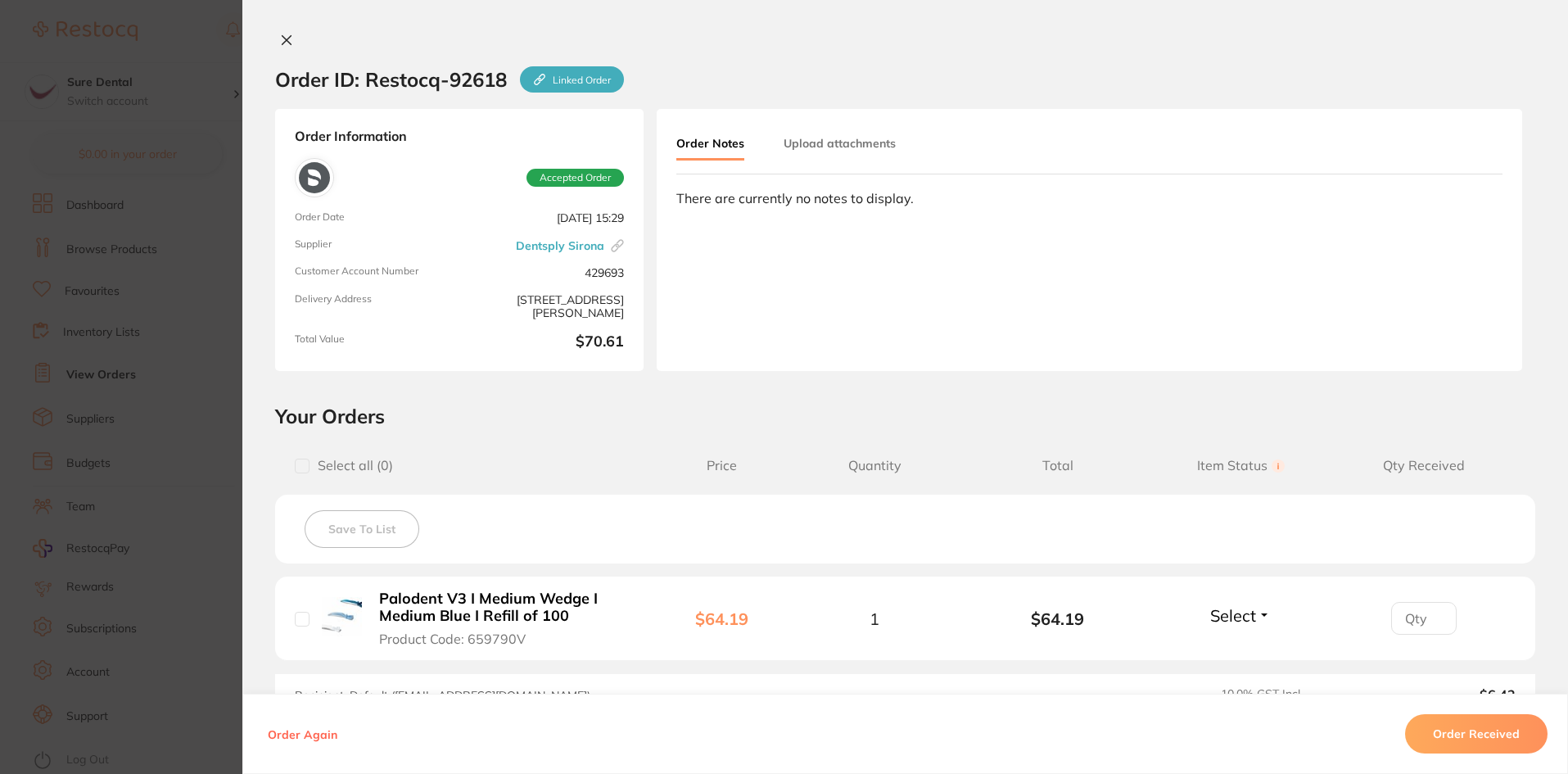
click at [1457, 745] on button "Order Received" at bounding box center [1476, 733] width 142 height 39
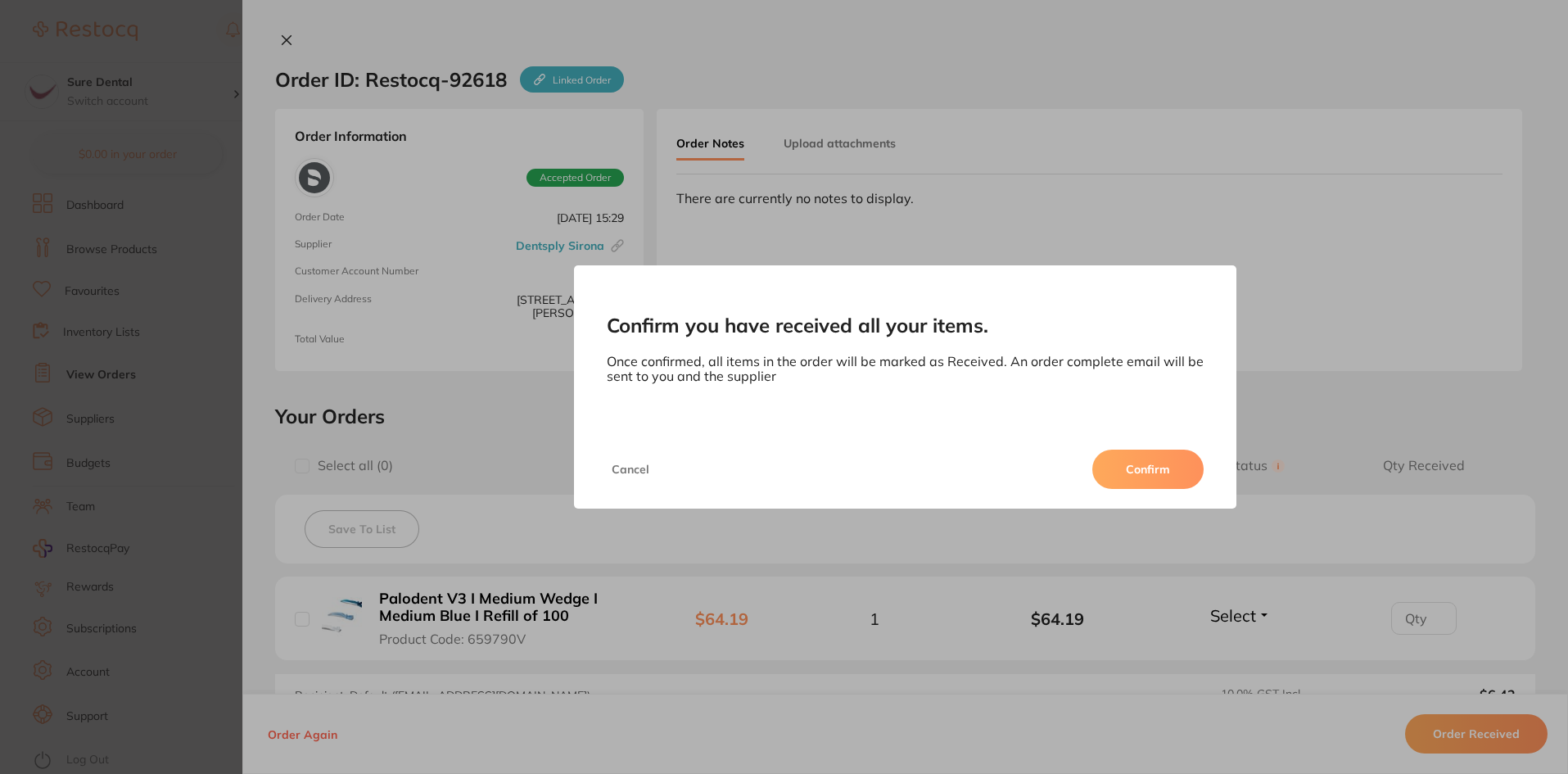
click at [1151, 466] on button "Confirm" at bounding box center [1148, 469] width 111 height 39
